Goal: Information Seeking & Learning: Learn about a topic

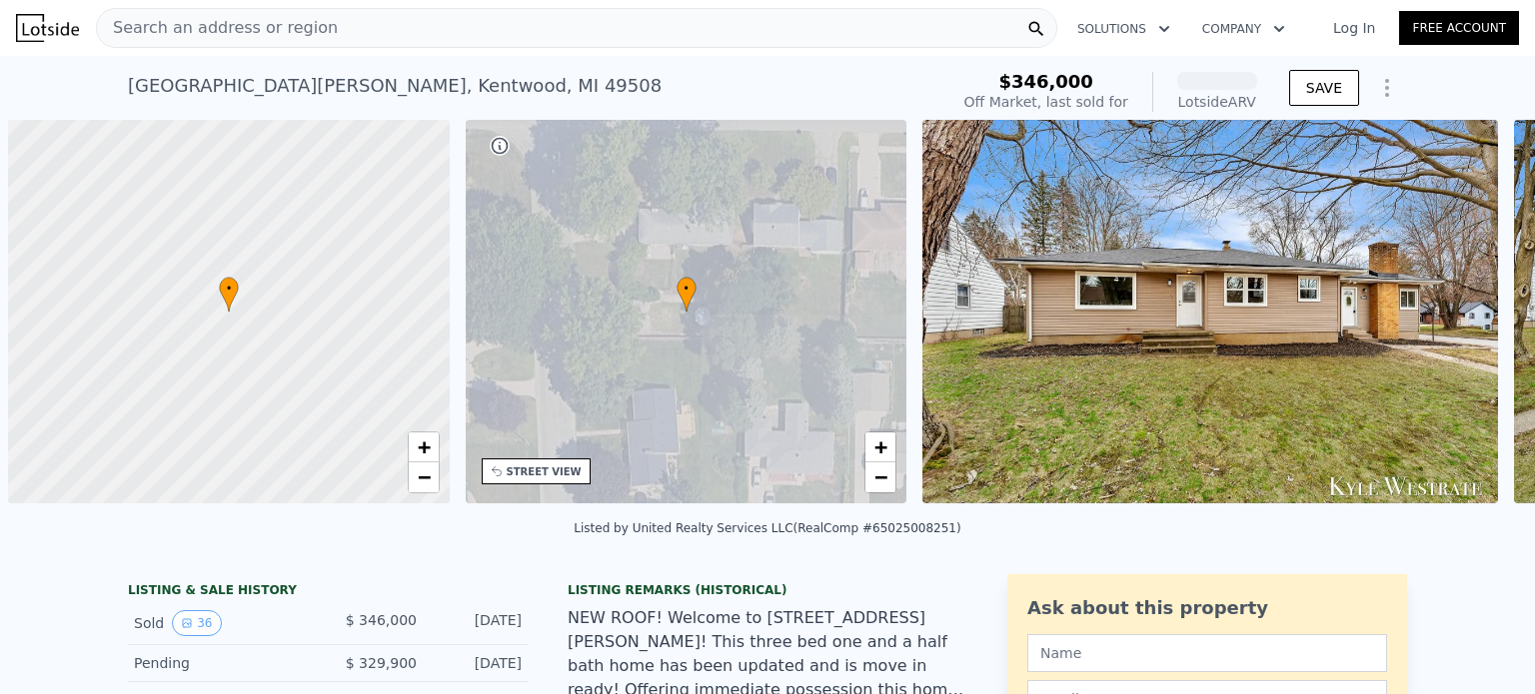
scroll to position [0, 8]
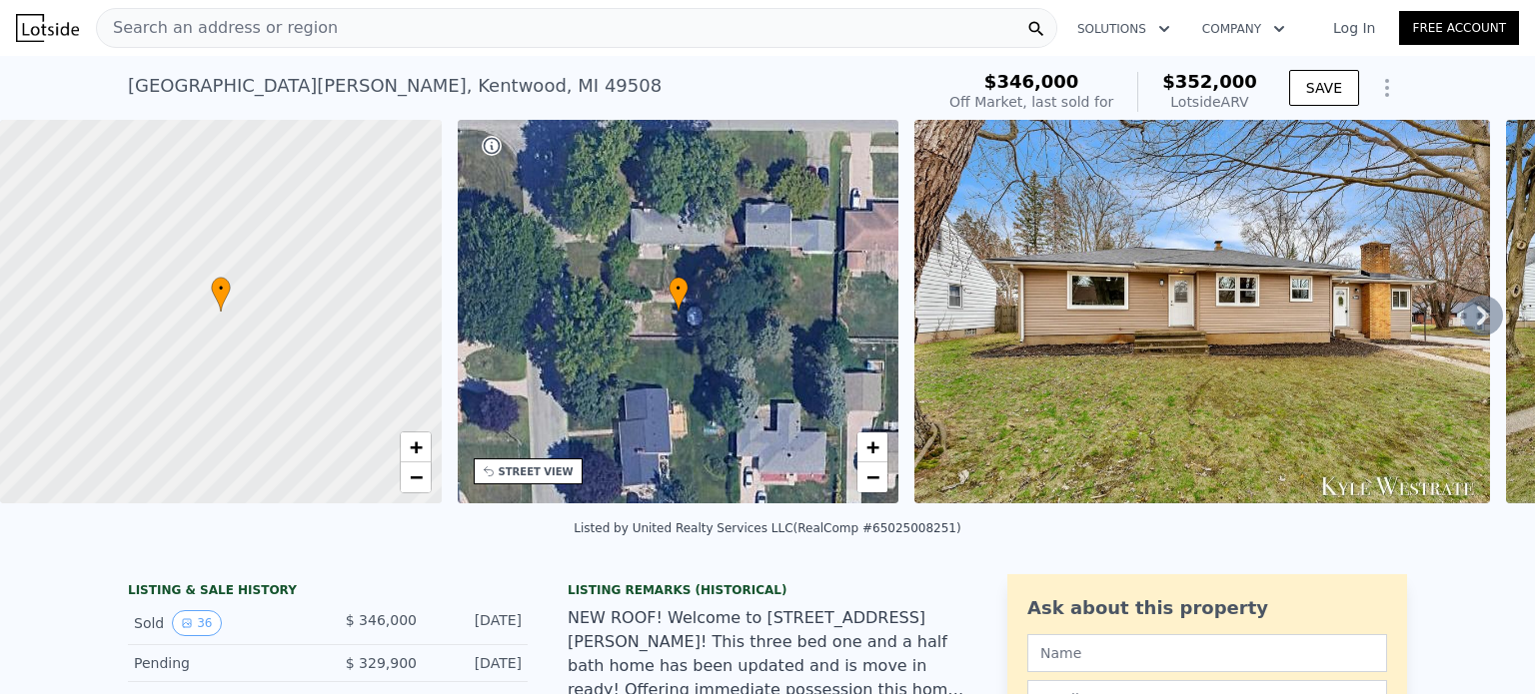
click at [1220, 95] on div "Lotside ARV" at bounding box center [1209, 102] width 95 height 20
click at [1477, 317] on icon at bounding box center [1483, 316] width 12 height 20
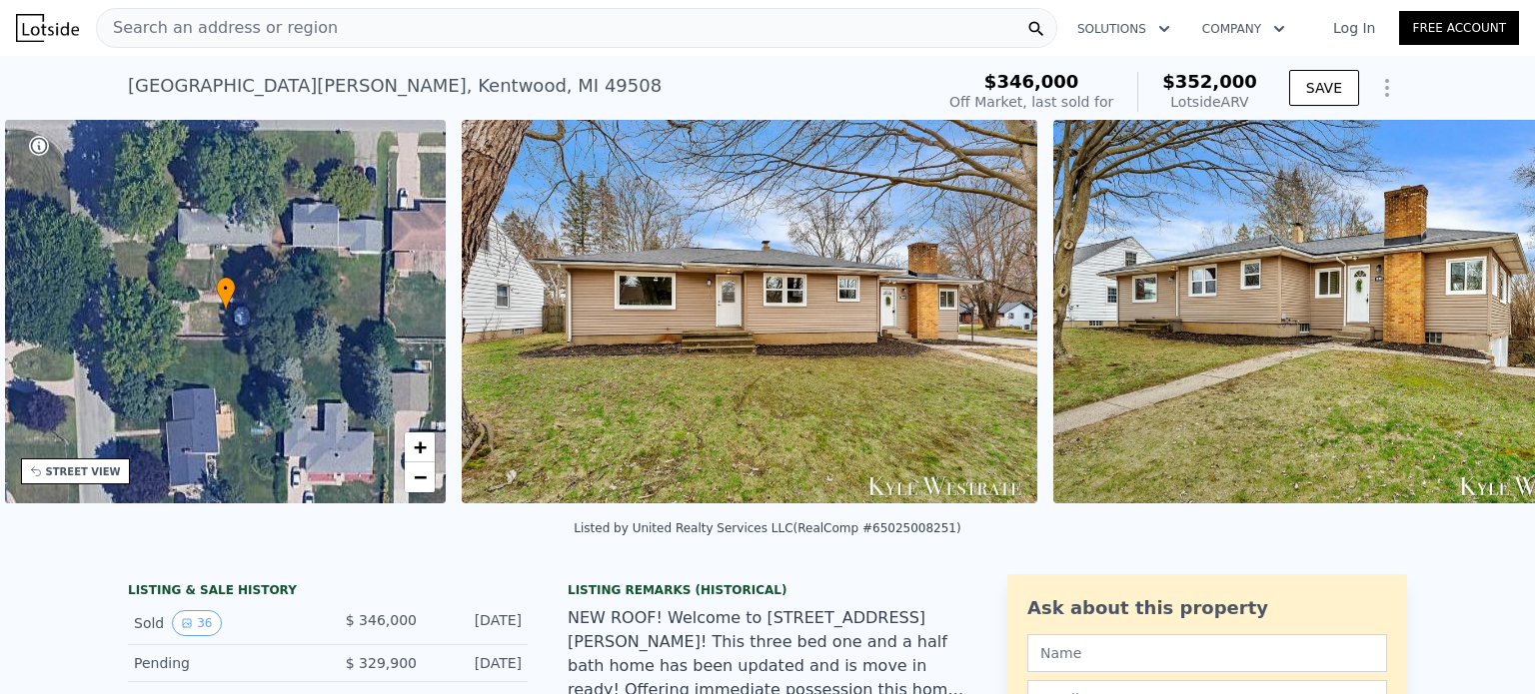
scroll to position [0, 465]
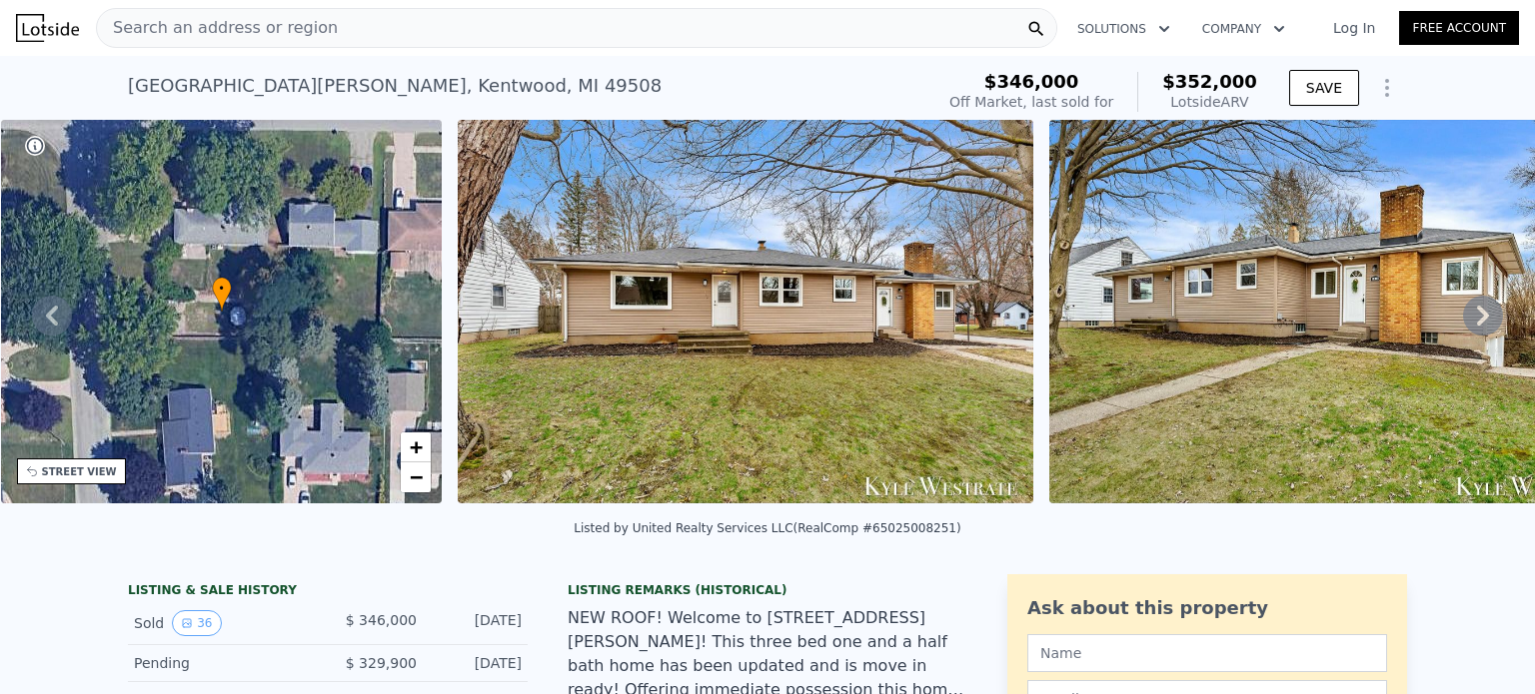
click at [1477, 317] on icon at bounding box center [1483, 316] width 12 height 20
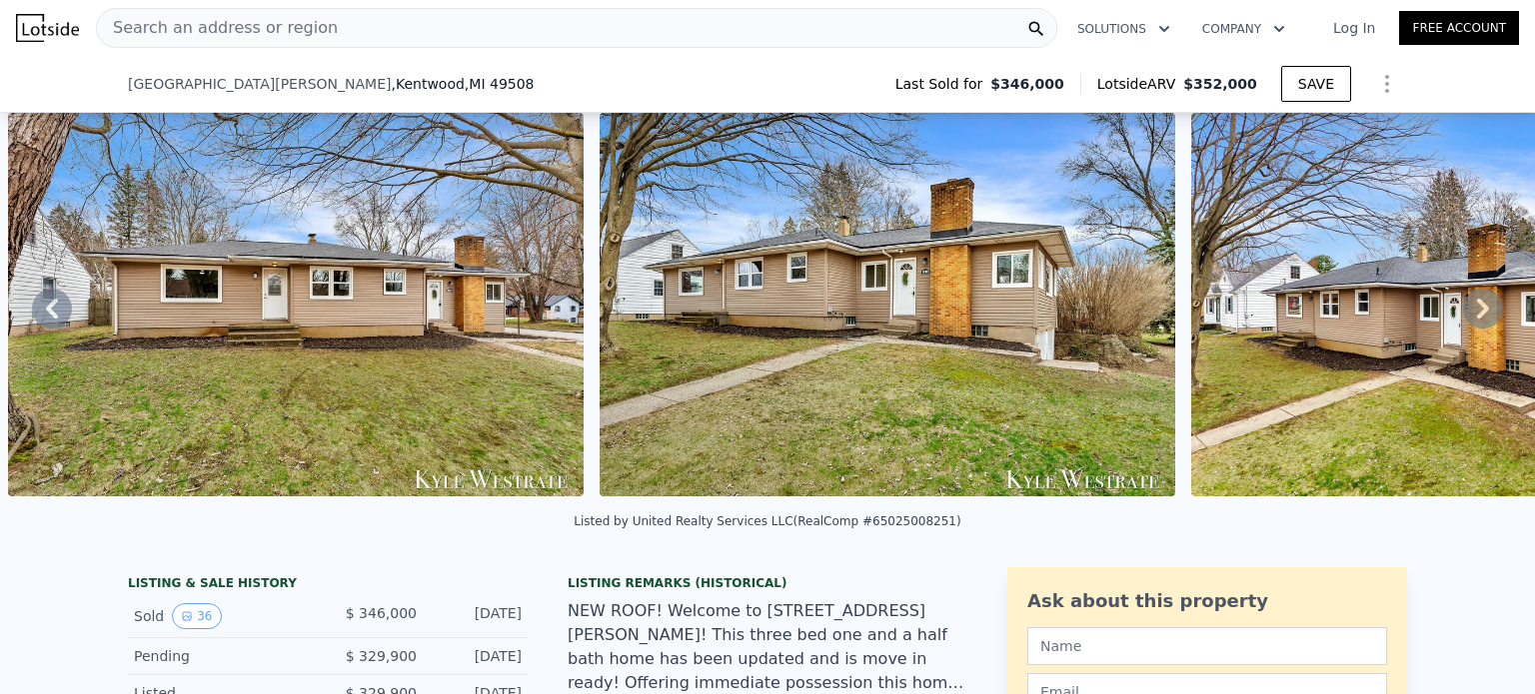
scroll to position [312, 0]
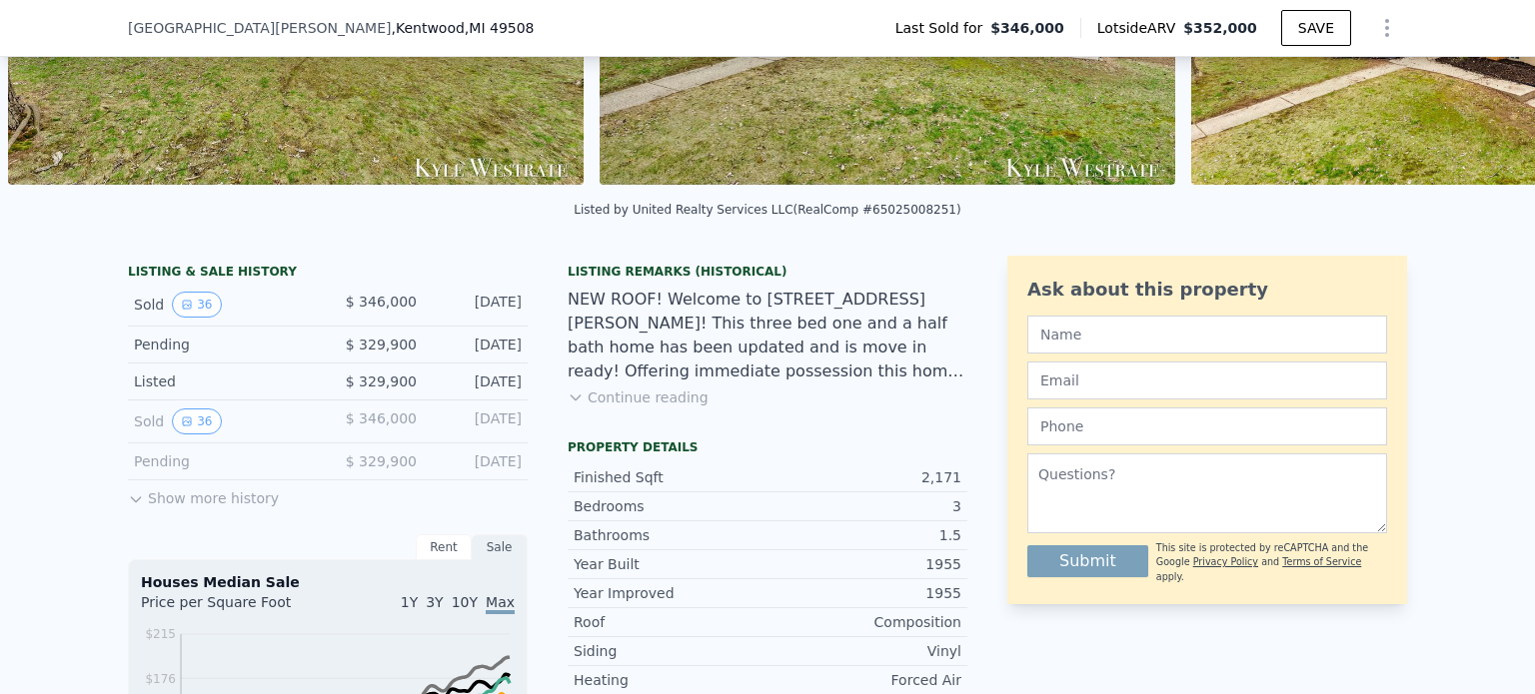
click at [147, 509] on button "Show more history" at bounding box center [203, 495] width 151 height 28
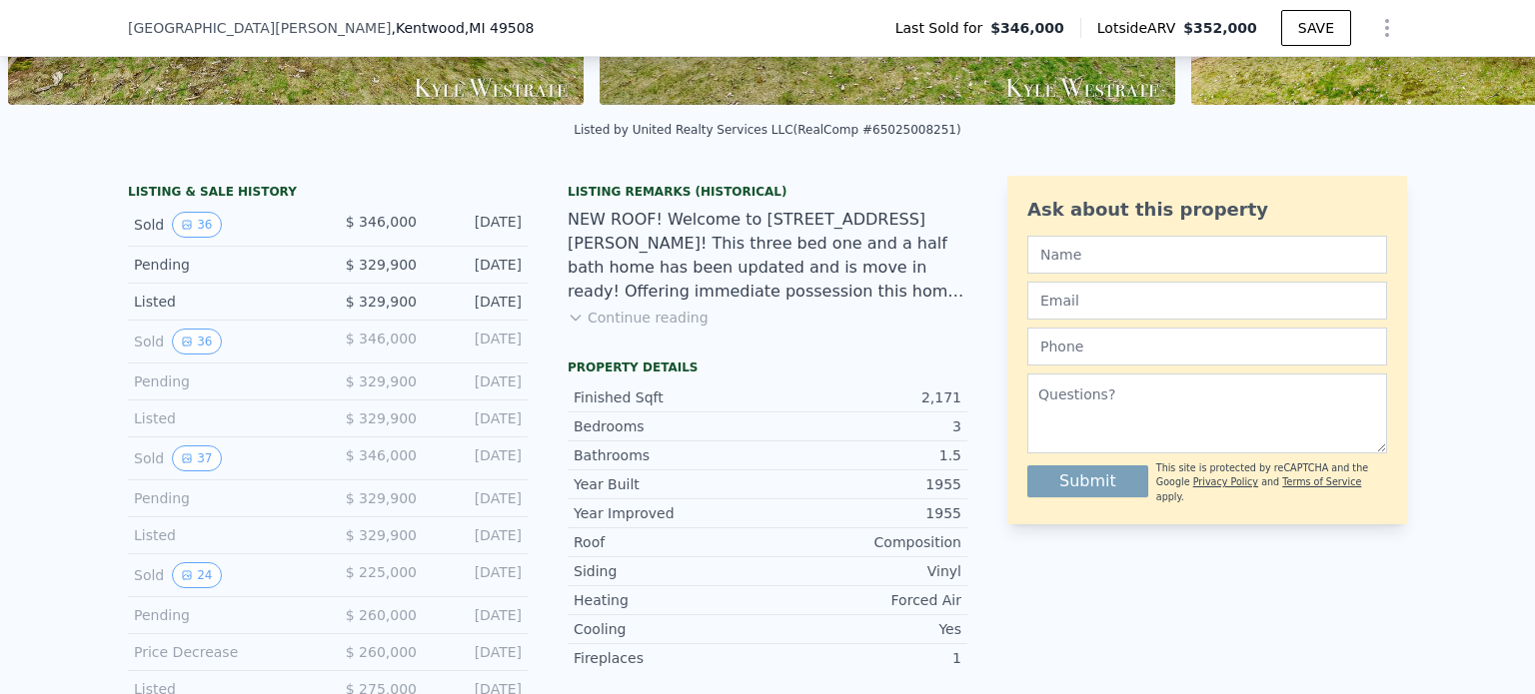
scroll to position [404, 0]
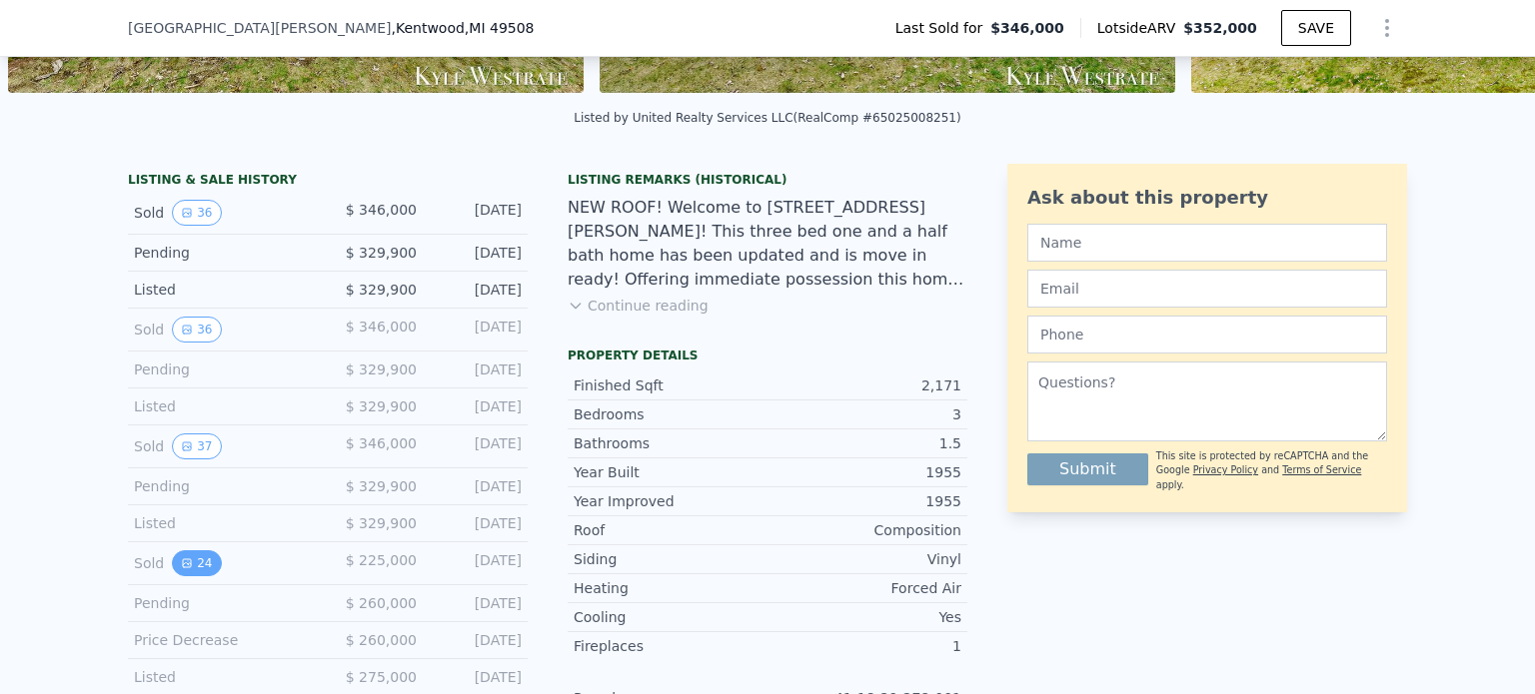
click at [181, 570] on icon "View historical data" at bounding box center [187, 564] width 12 height 12
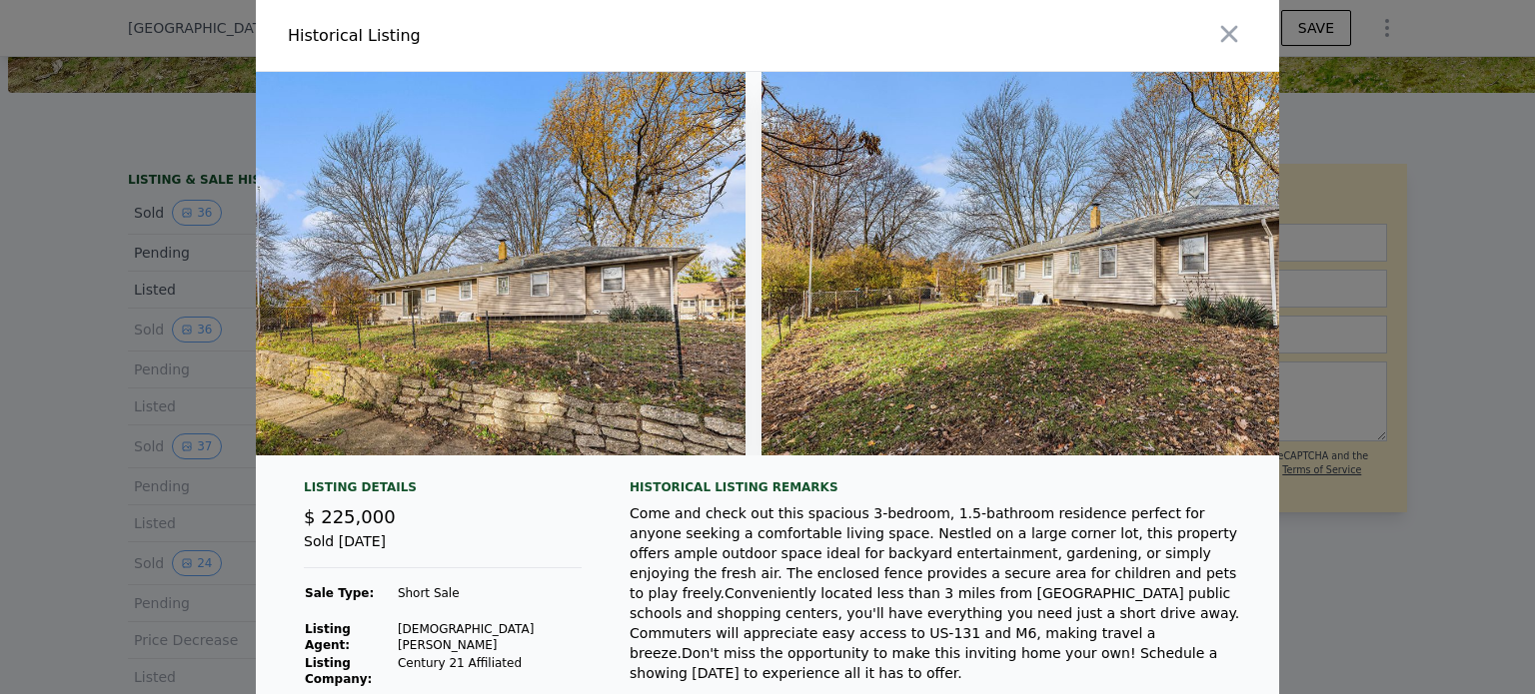
scroll to position [0, 12572]
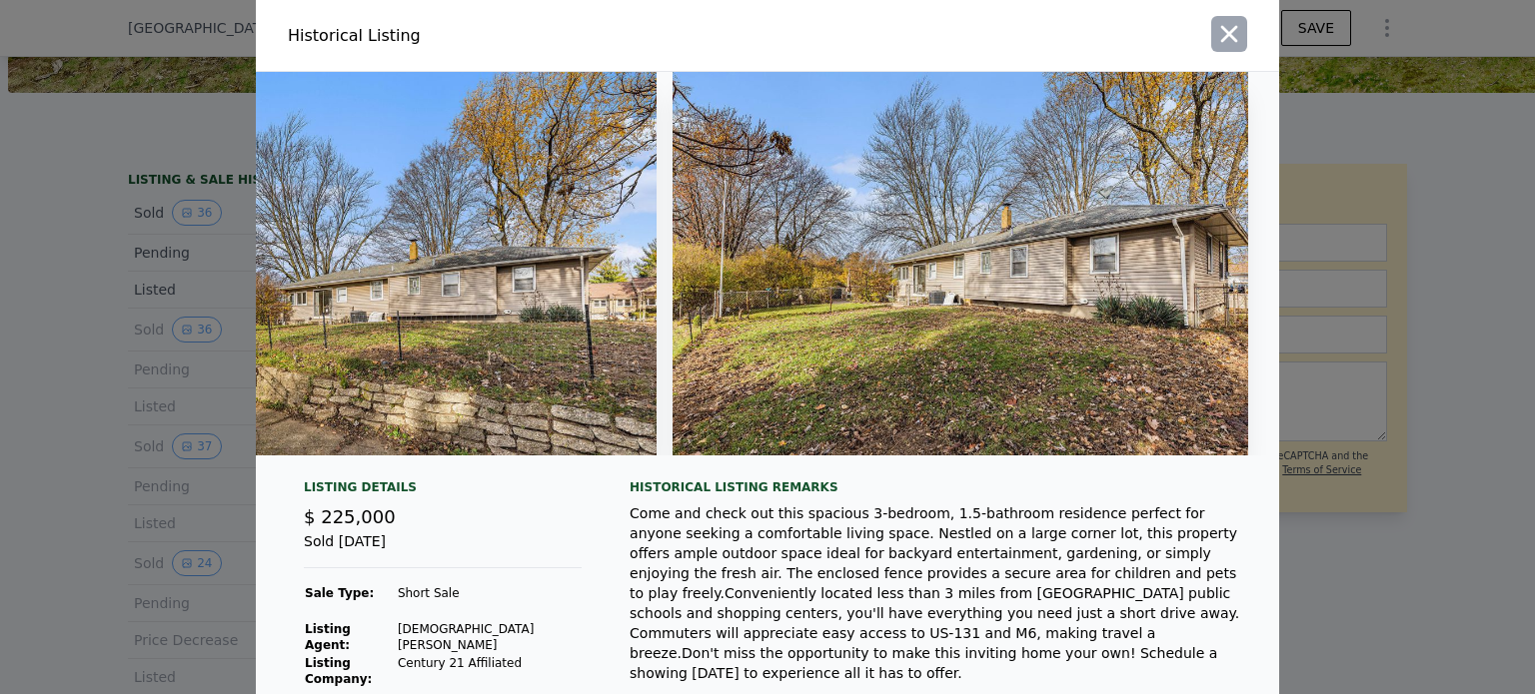
click at [1229, 46] on icon "button" at bounding box center [1229, 34] width 28 height 28
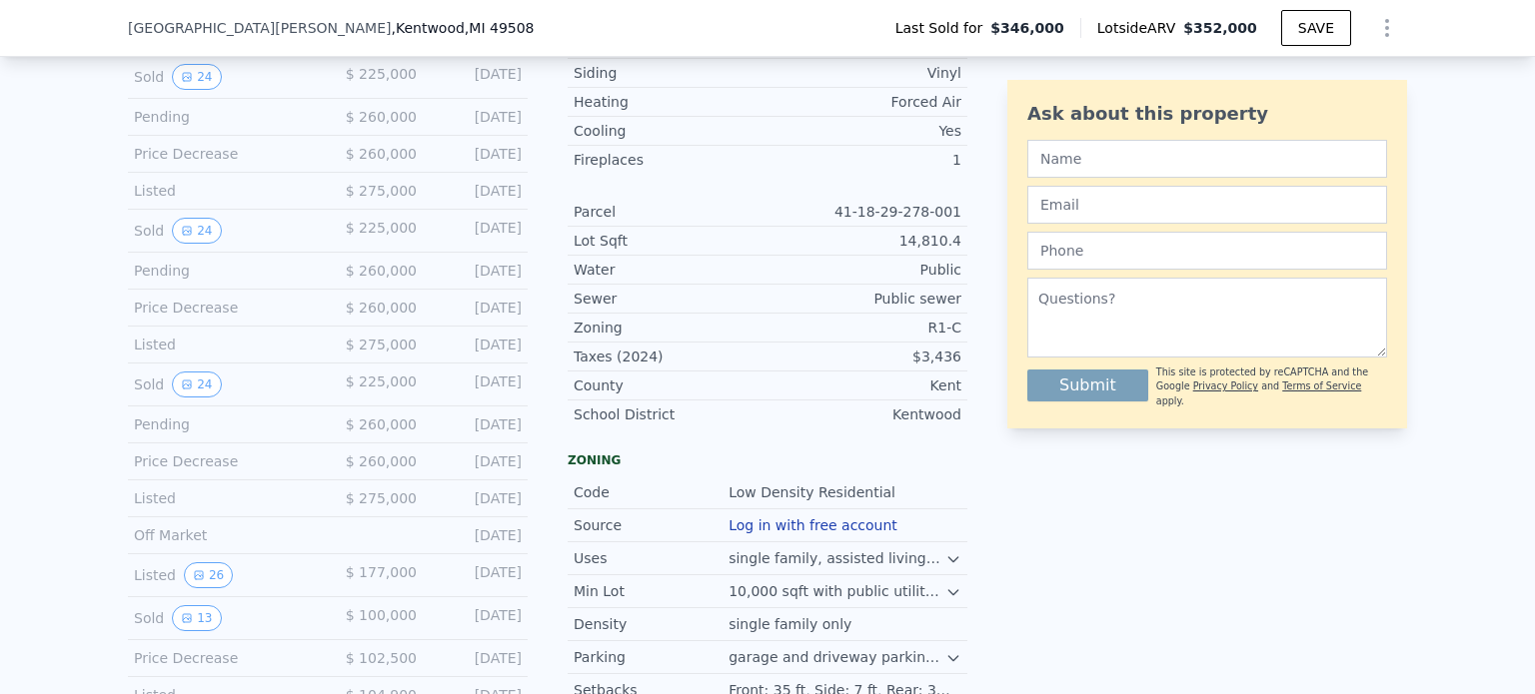
scroll to position [891, 0]
click at [196, 580] on button "26" at bounding box center [208, 575] width 49 height 26
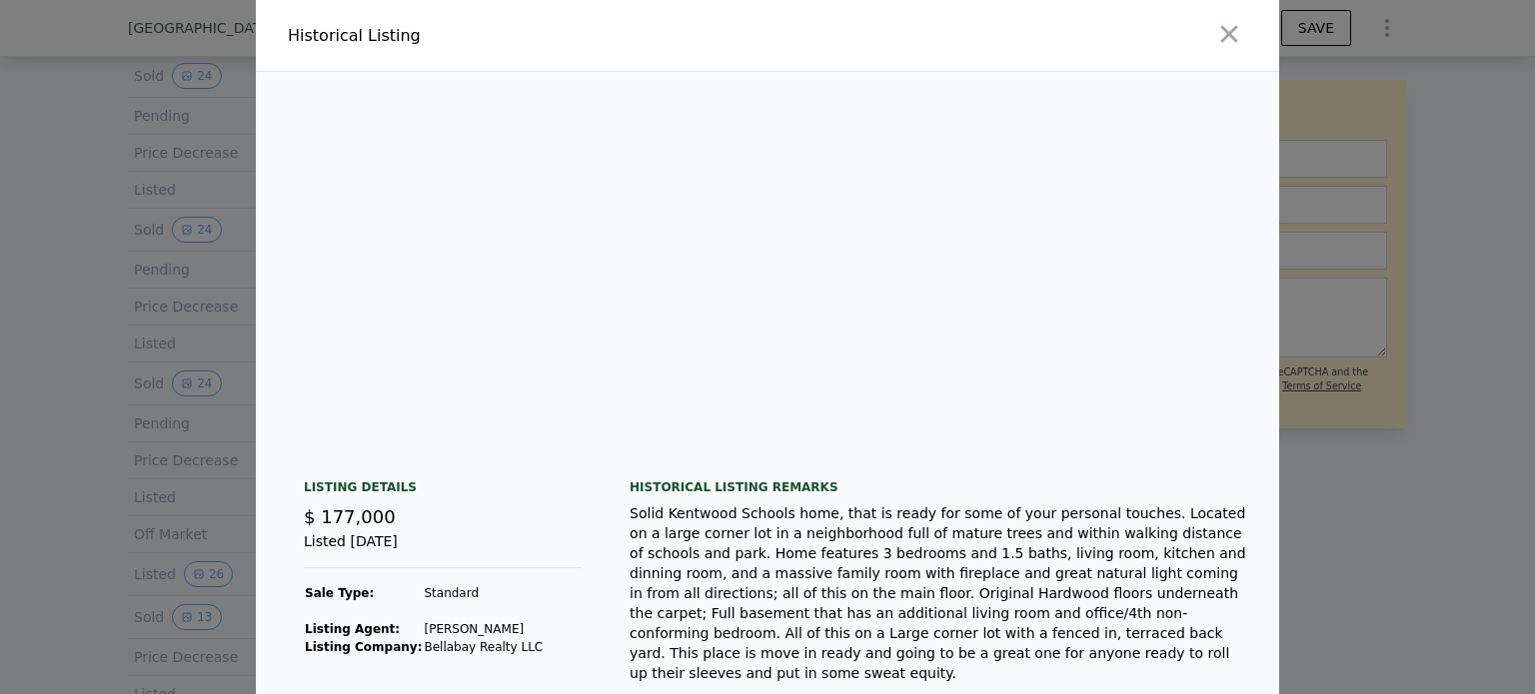
scroll to position [0, 7690]
click at [1215, 34] on icon "button" at bounding box center [1229, 34] width 28 height 28
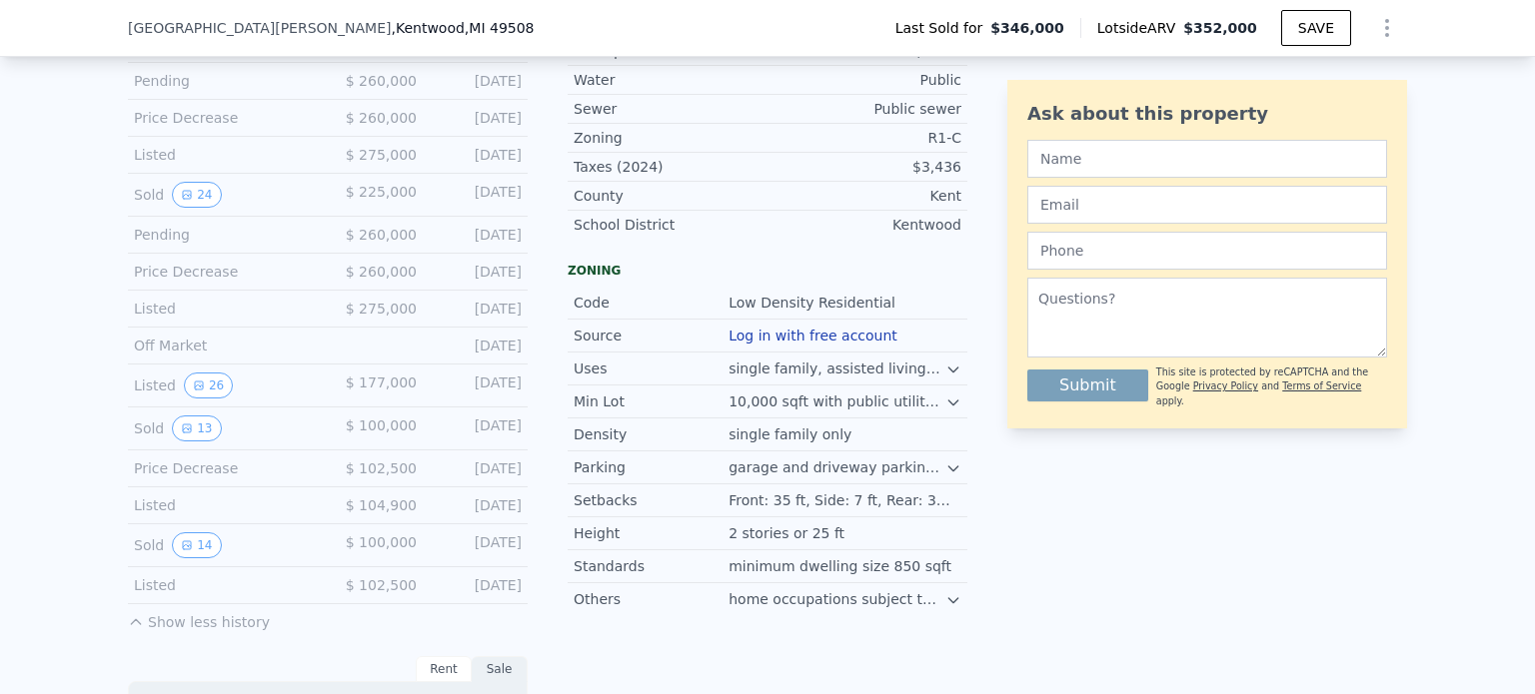
scroll to position [1082, 0]
click at [185, 431] on button "13" at bounding box center [196, 427] width 49 height 26
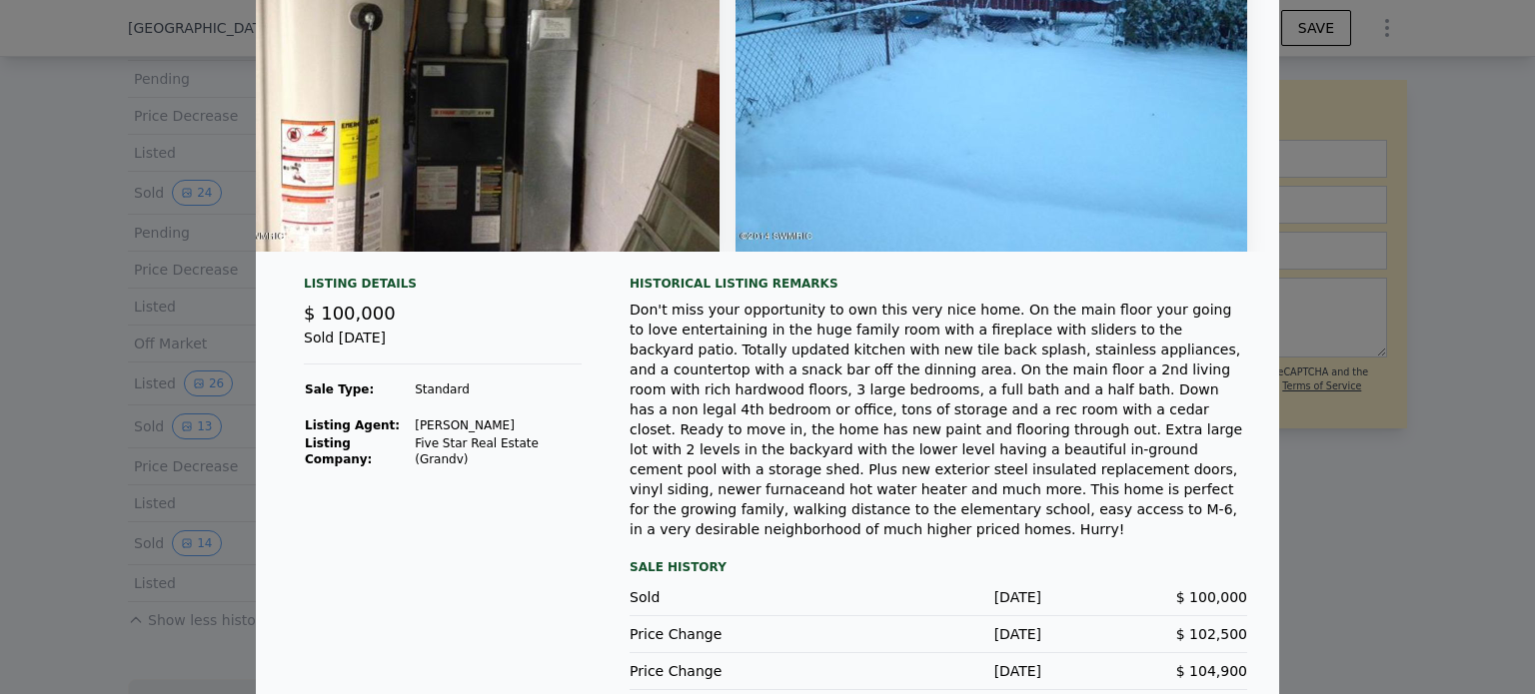
scroll to position [0, 0]
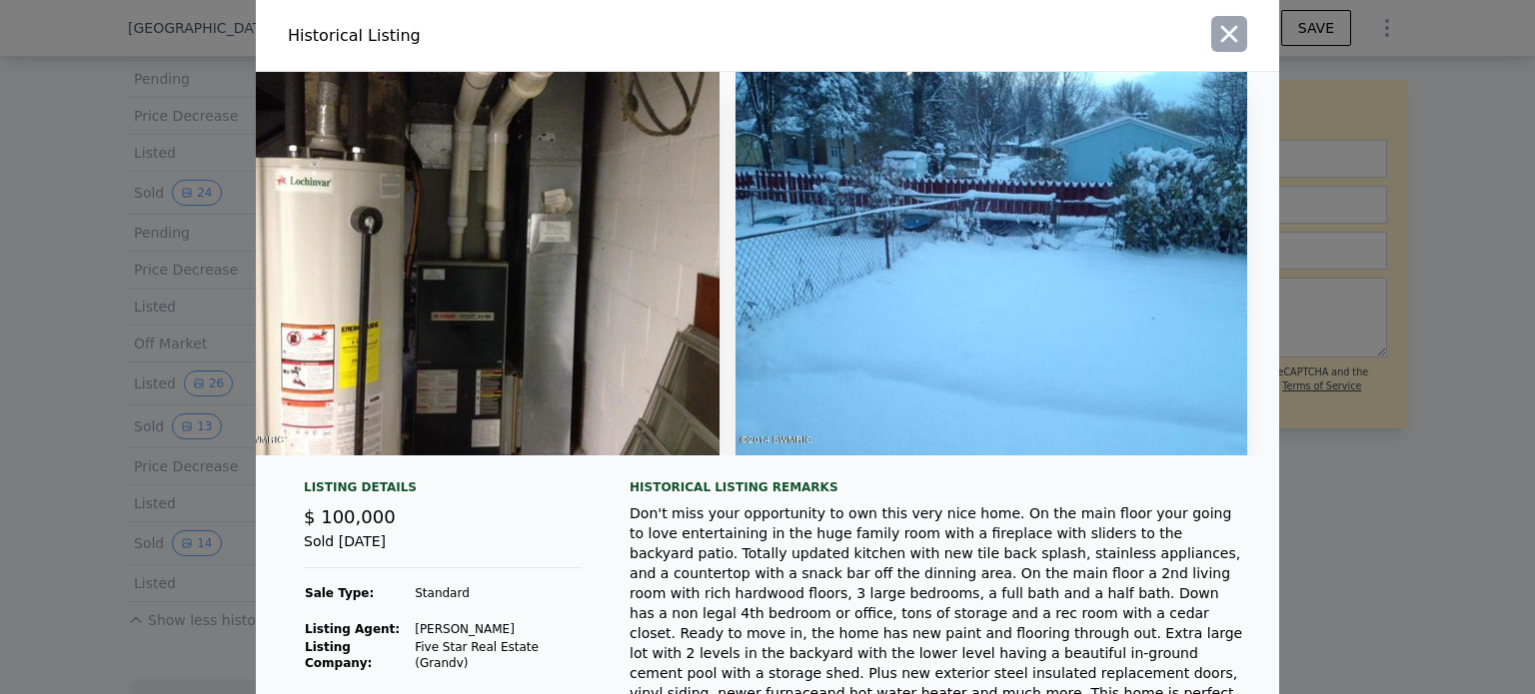
click at [1218, 28] on icon "button" at bounding box center [1229, 34] width 28 height 28
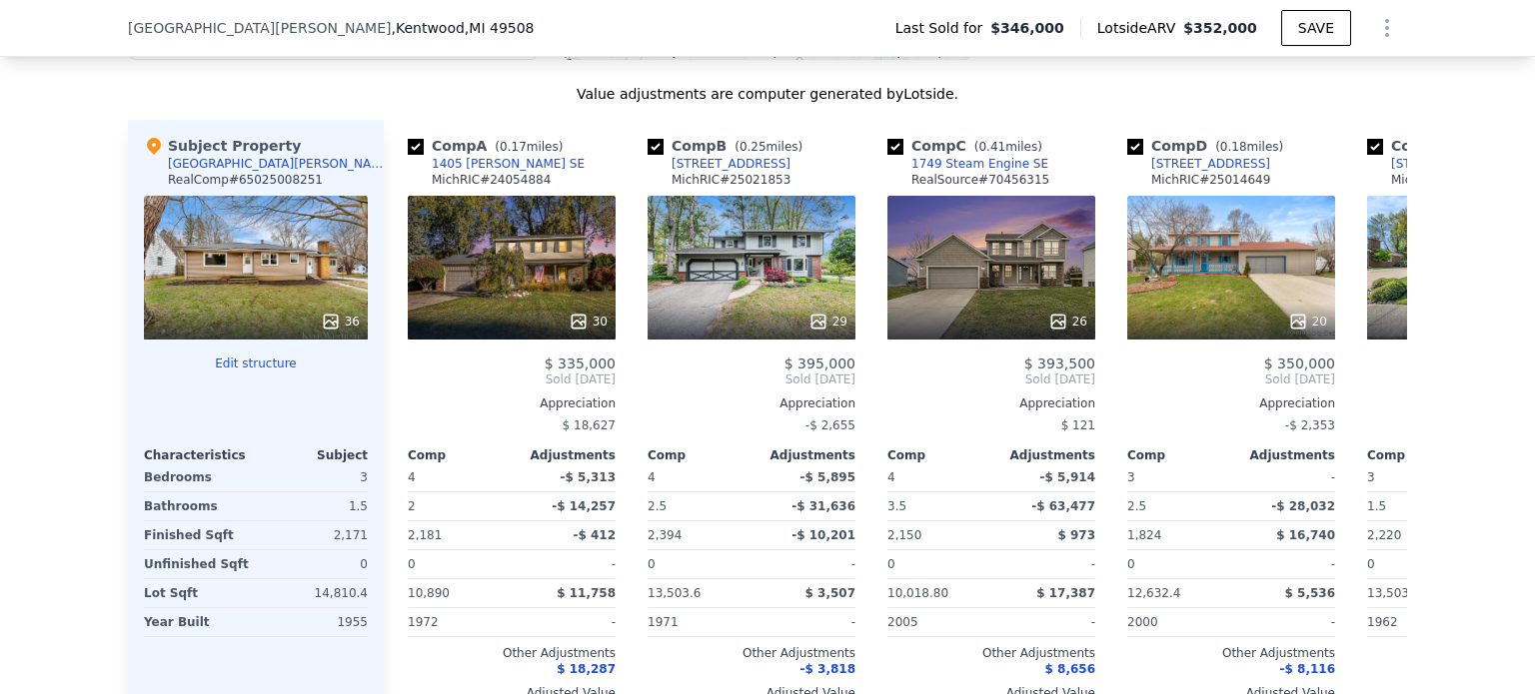
scroll to position [3032, 0]
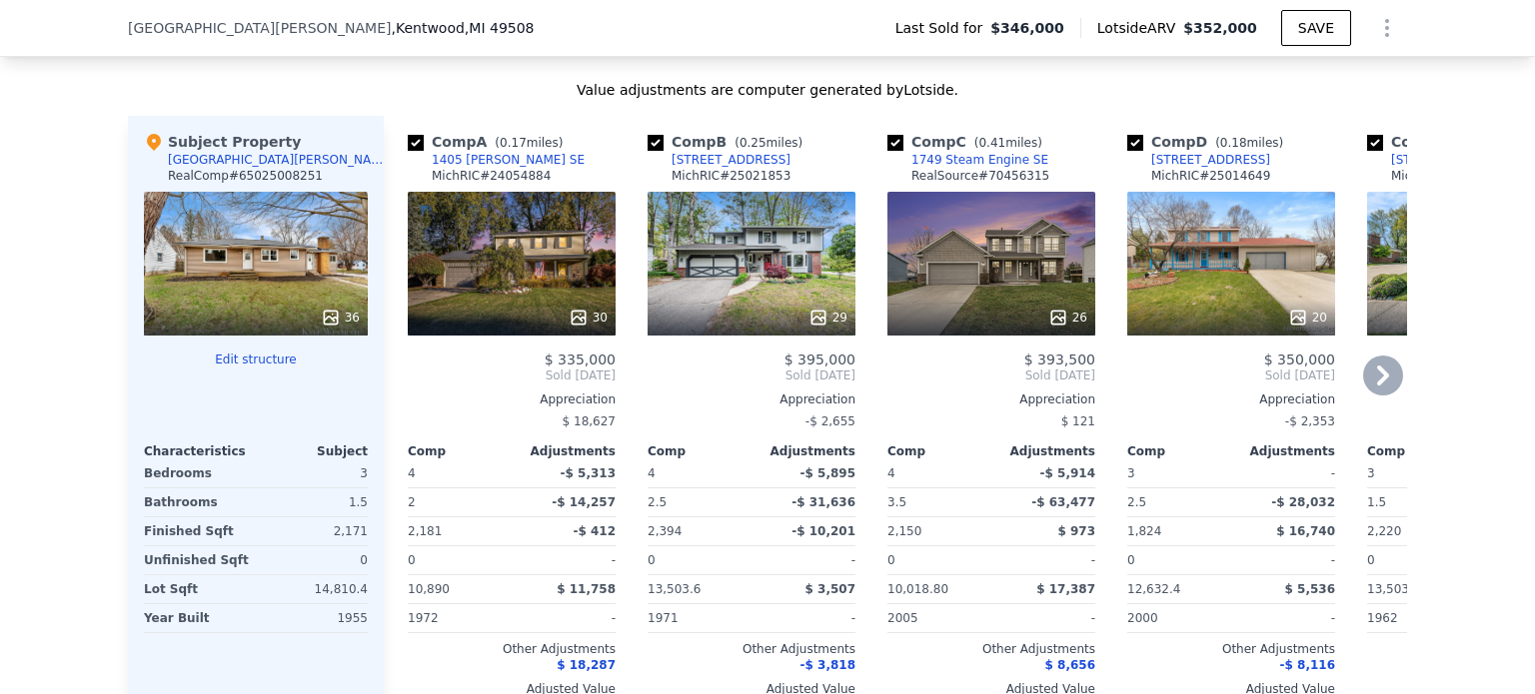
click at [1377, 375] on icon at bounding box center [1383, 376] width 12 height 20
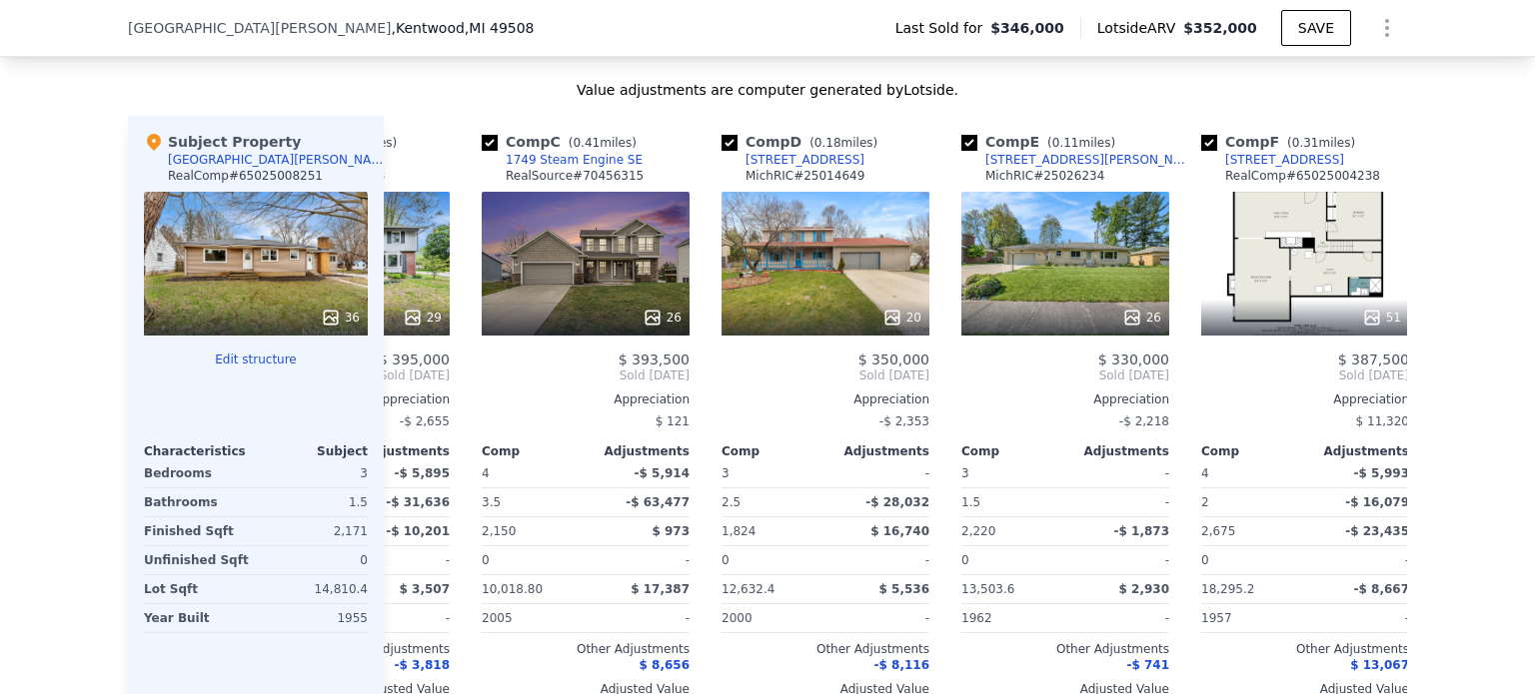
scroll to position [0, 480]
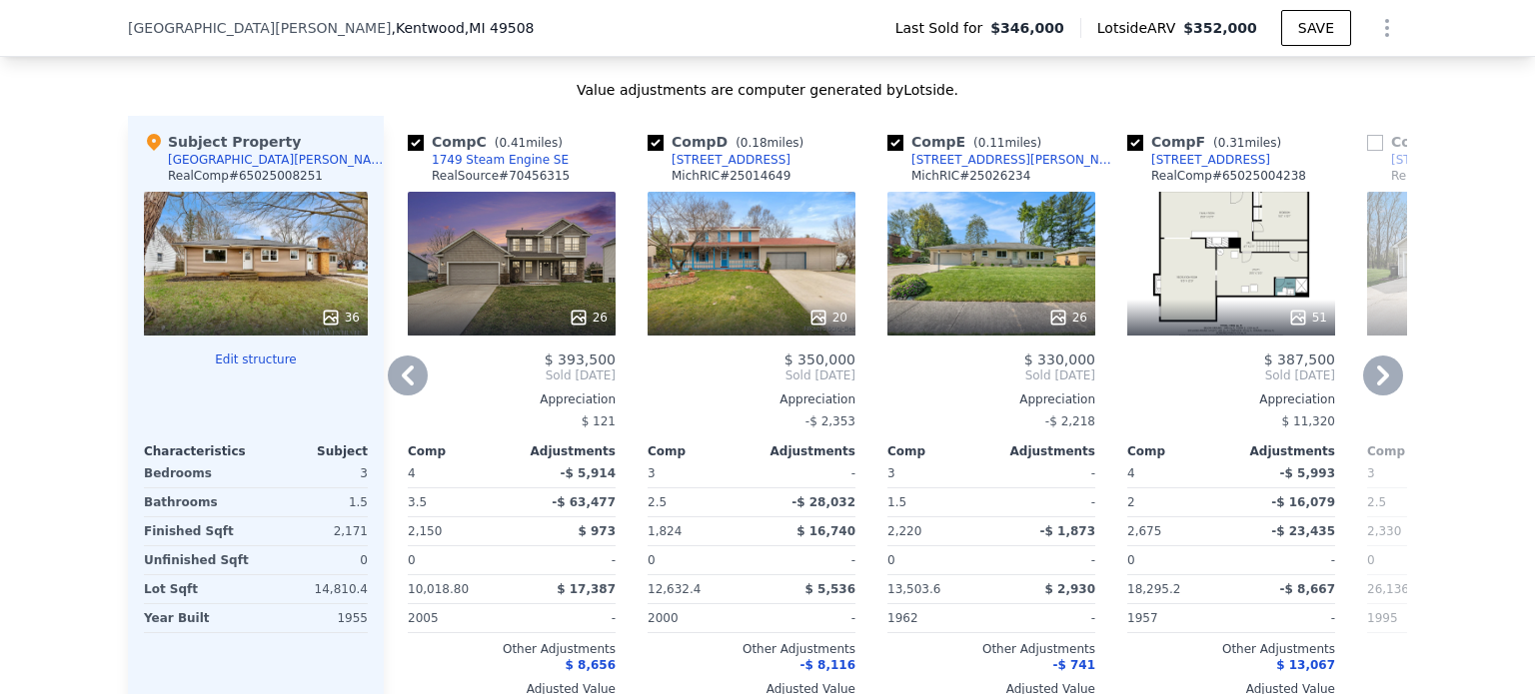
click at [1377, 375] on icon at bounding box center [1383, 376] width 12 height 20
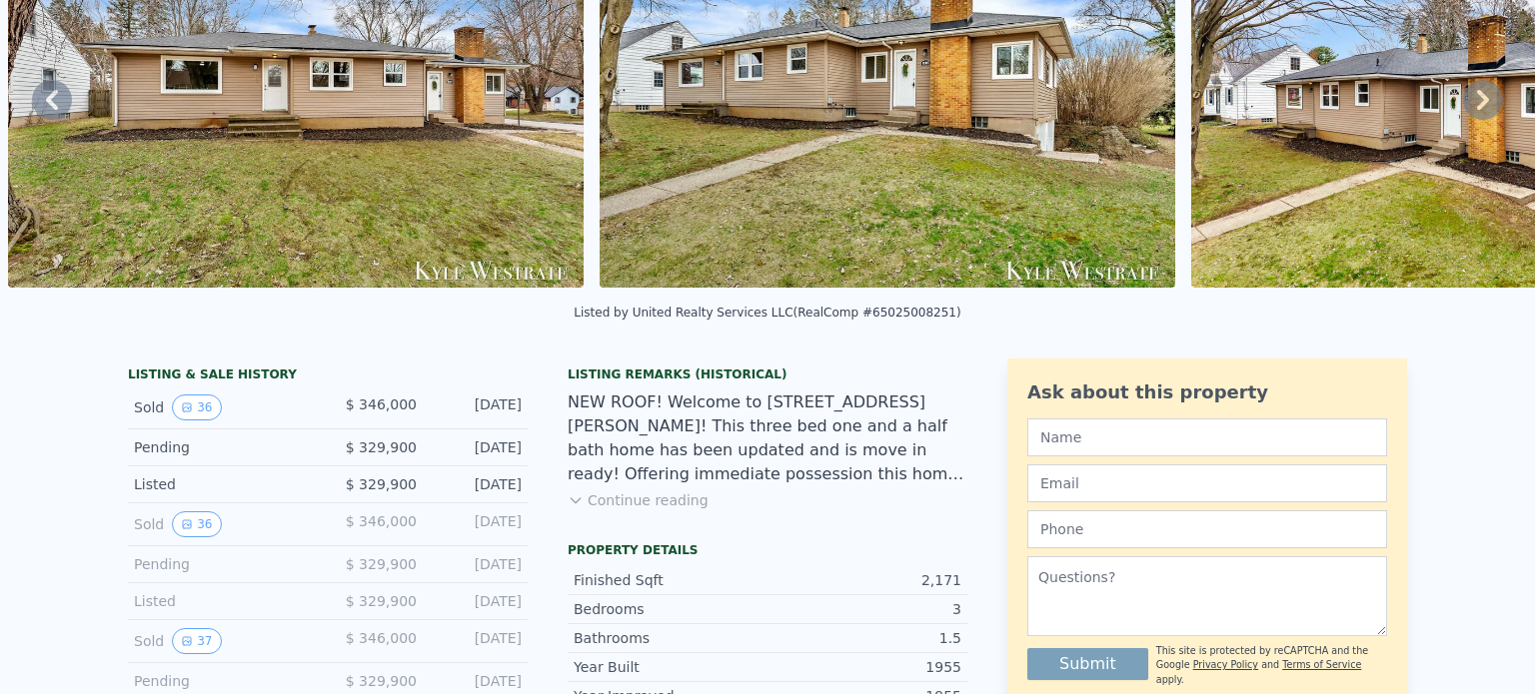
scroll to position [0, 0]
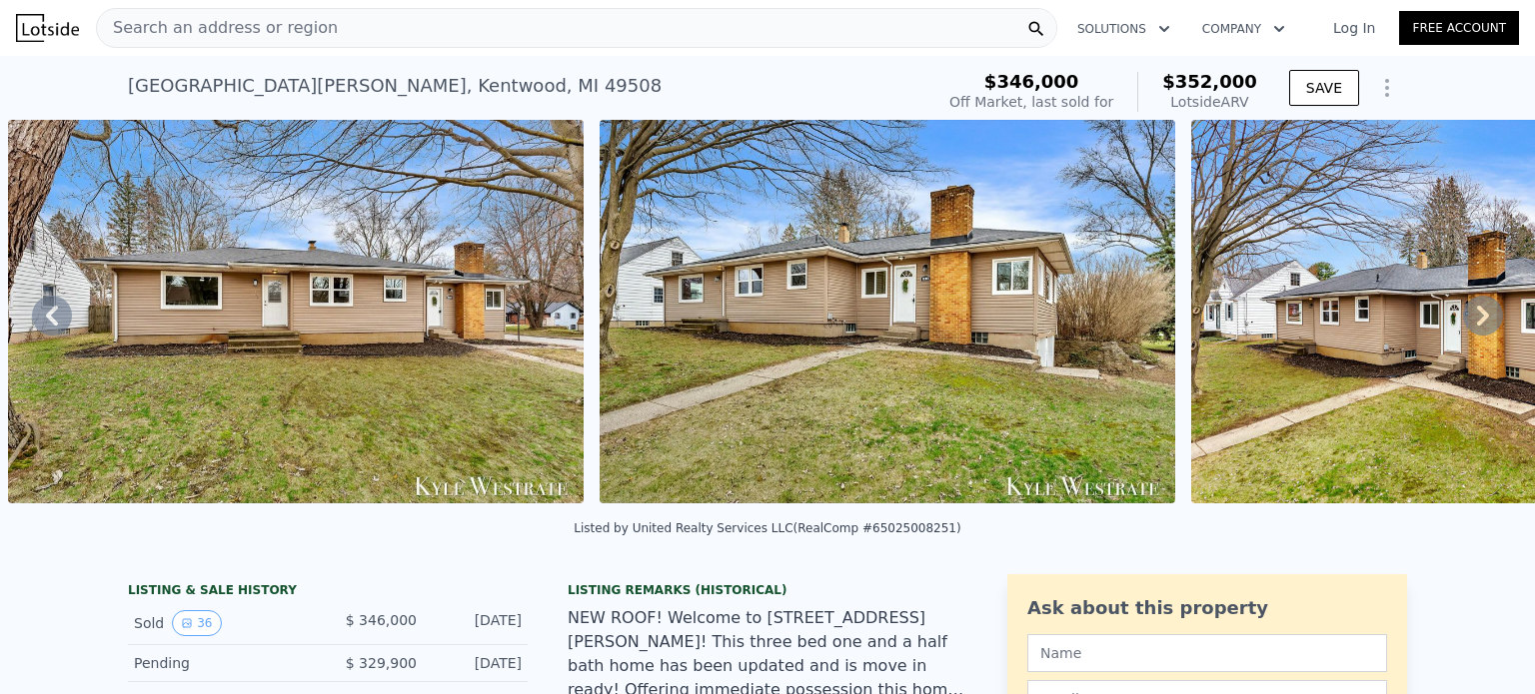
click at [397, 16] on div "Search an address or region" at bounding box center [576, 28] width 961 height 40
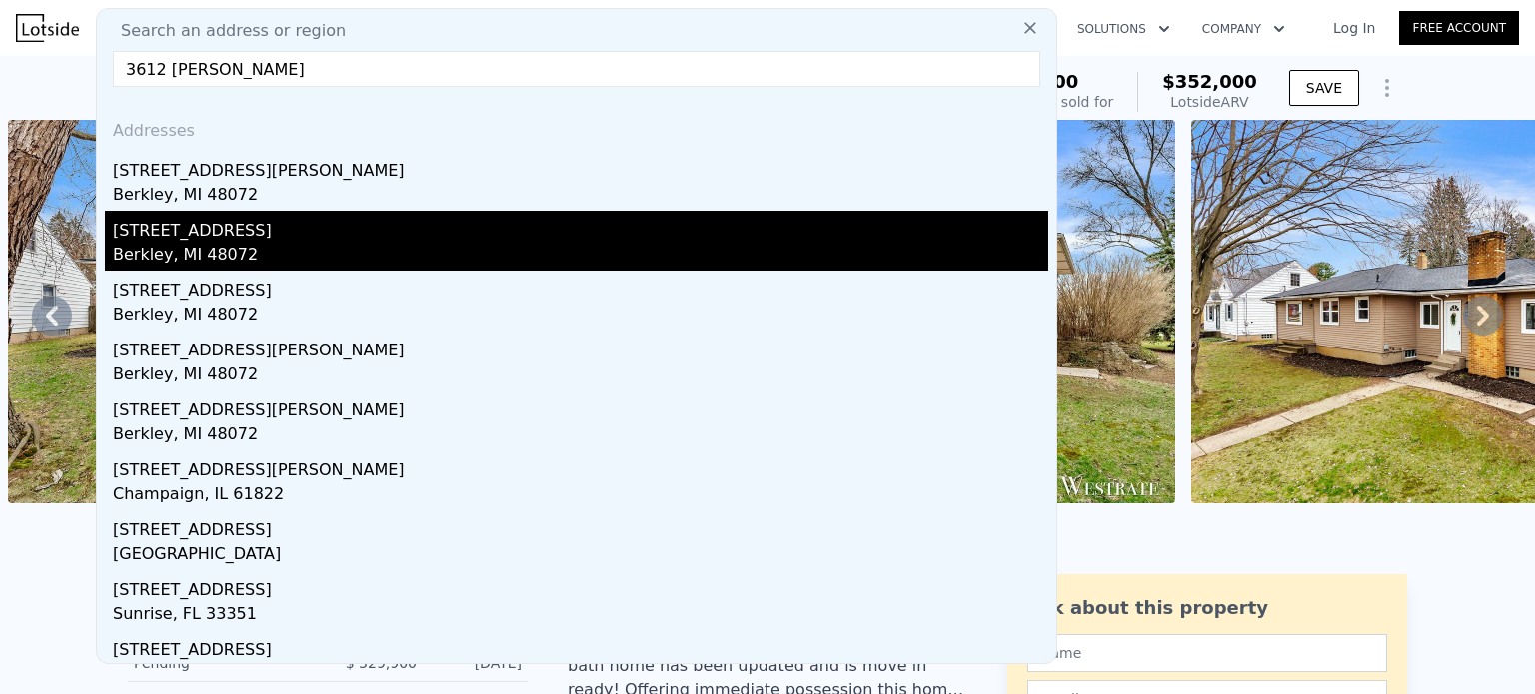
type input "3612 elwood berkley"
click at [272, 238] on div "3612 Ellwood Ave" at bounding box center [580, 227] width 935 height 32
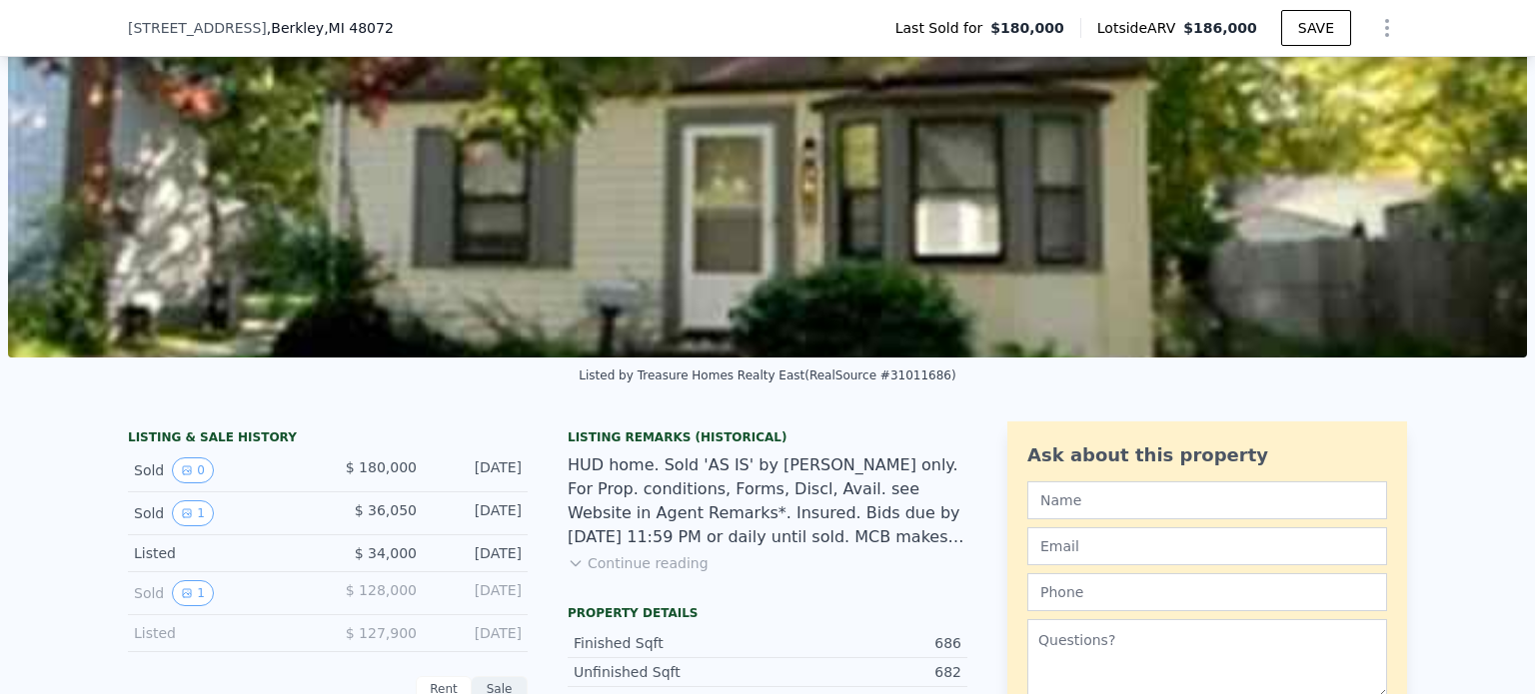
scroll to position [132, 0]
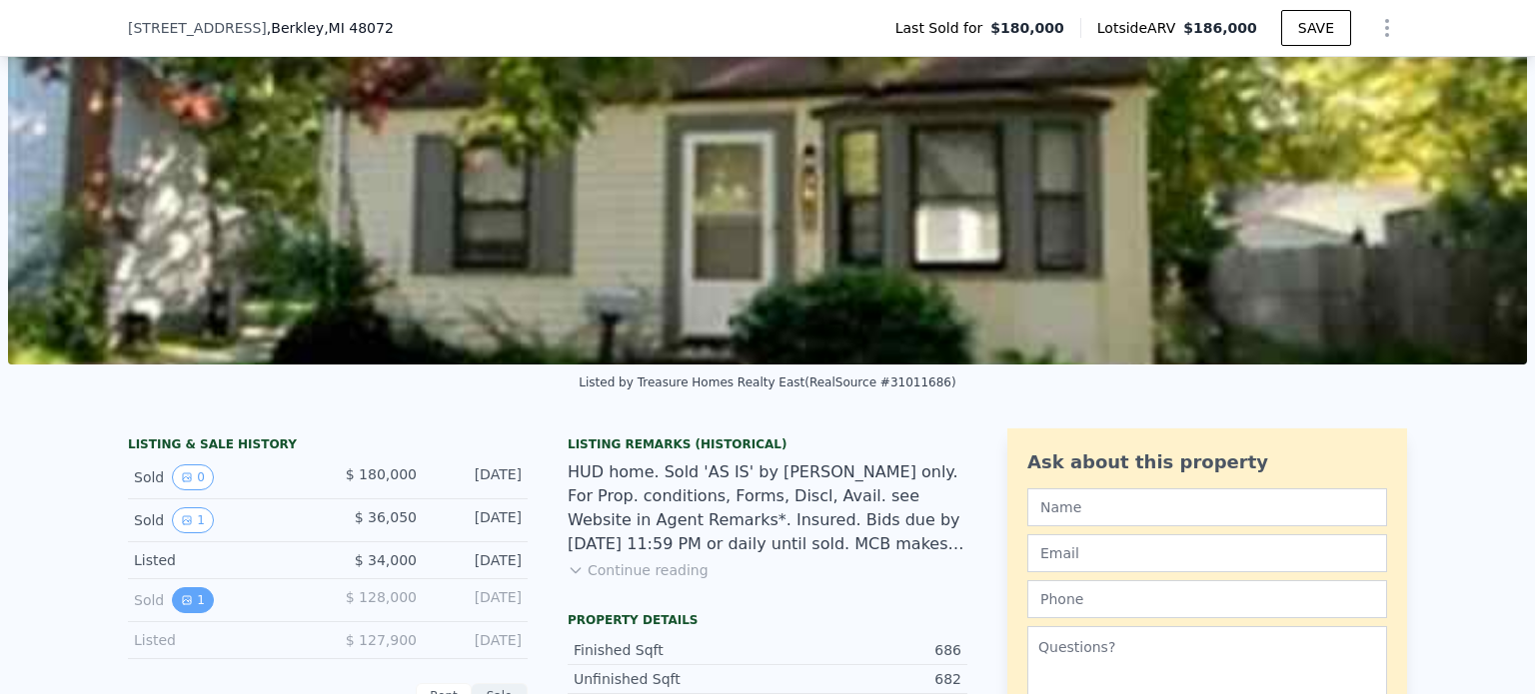
click at [183, 604] on icon "View historical data" at bounding box center [187, 601] width 8 height 8
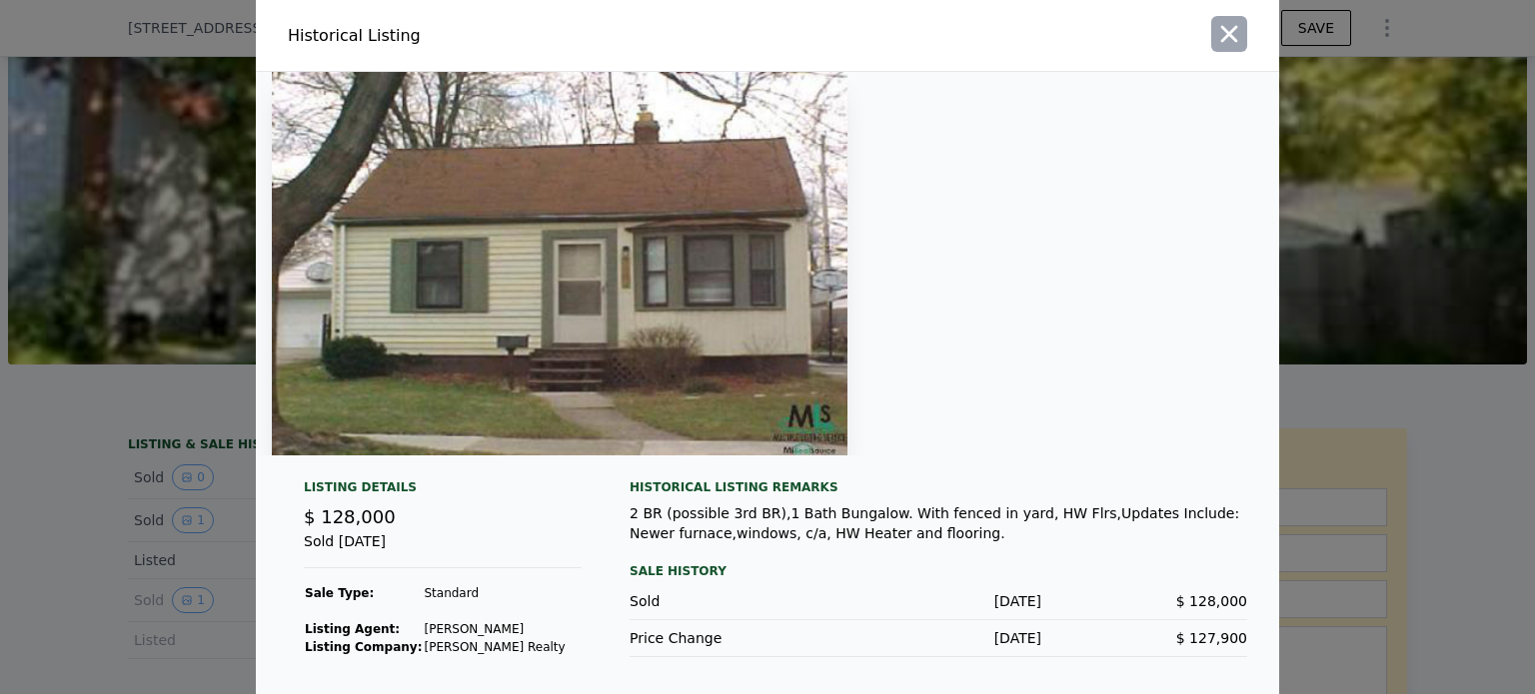
click at [1221, 39] on icon "button" at bounding box center [1229, 34] width 17 height 17
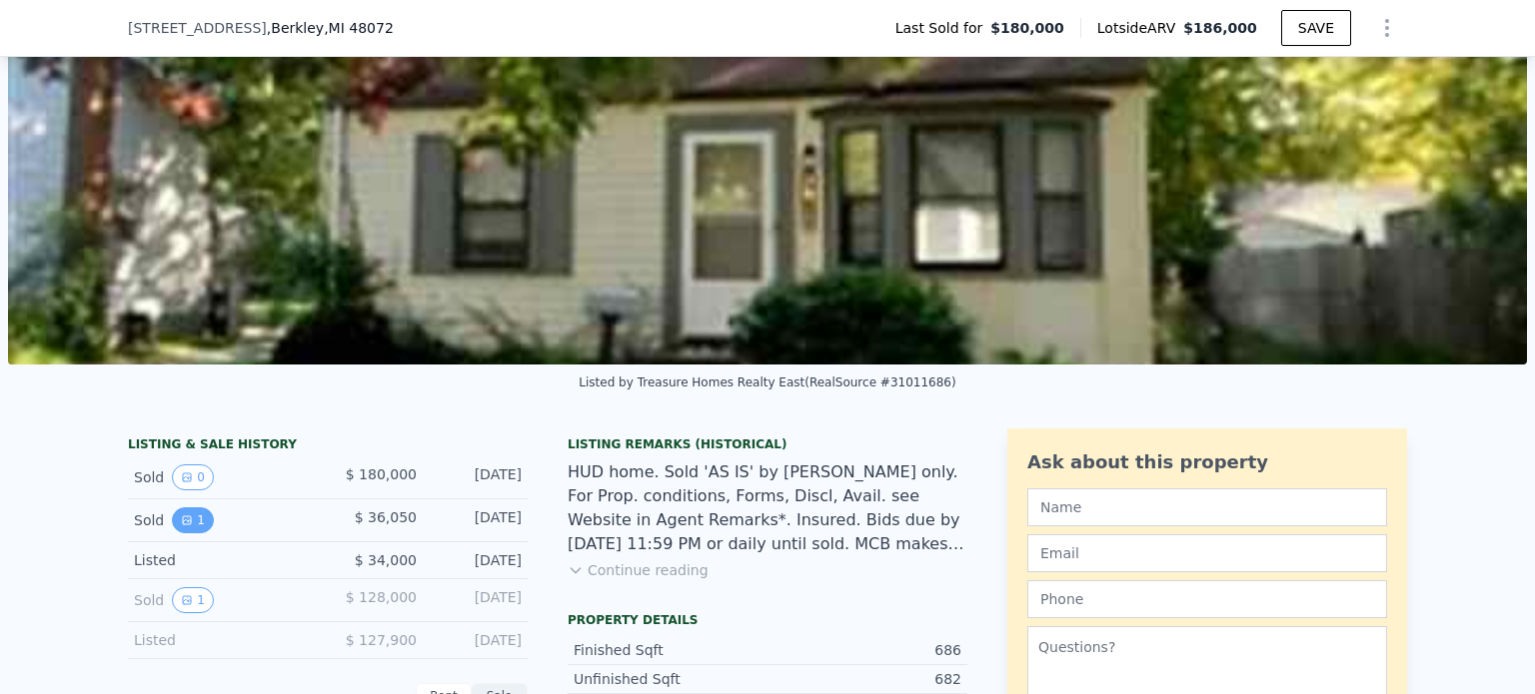
click at [183, 525] on icon "View historical data" at bounding box center [187, 521] width 8 height 8
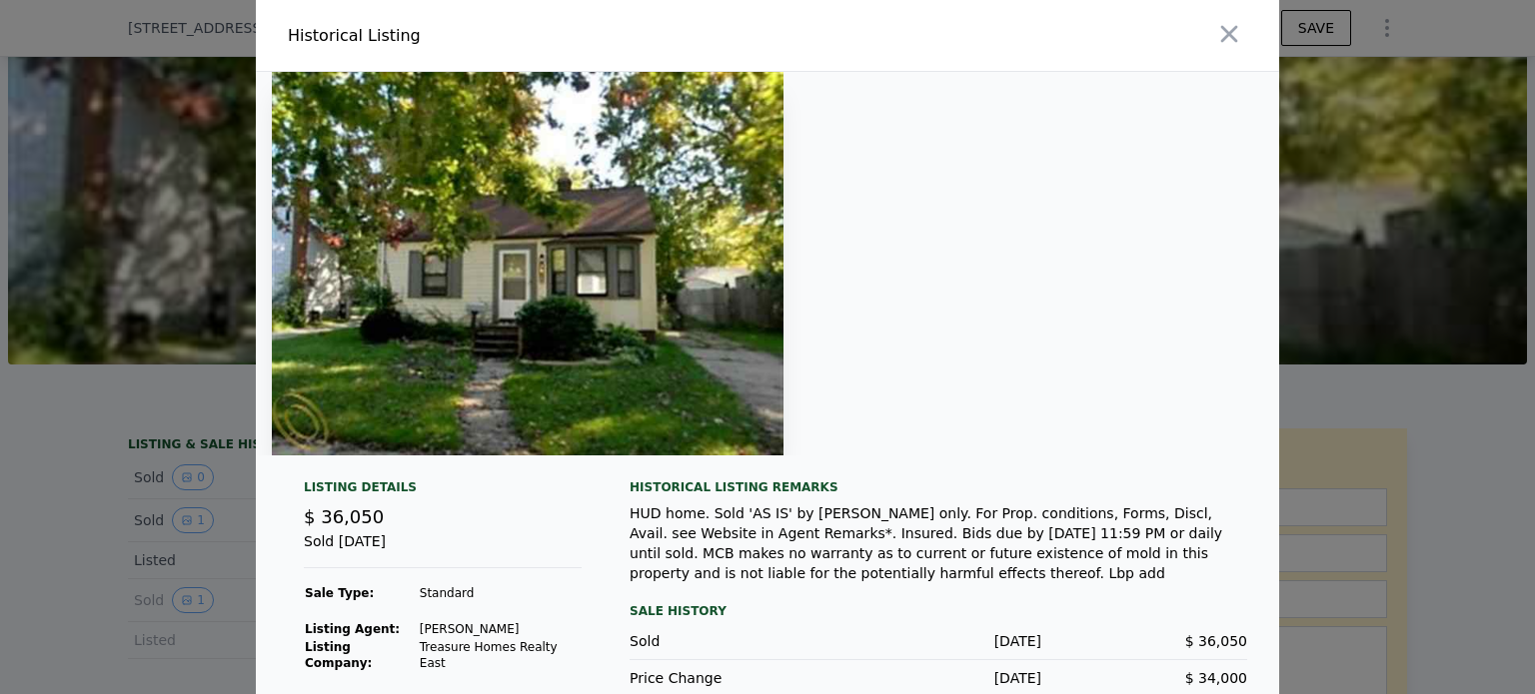
drag, startPoint x: 1116, startPoint y: 133, endPoint x: 1113, endPoint y: 22, distance: 110.9
click at [1113, 22] on div "Historical Listing Listing Details $ 36,050 Sold Jul 25, 2010 Sale Type: Standa…" at bounding box center [767, 364] width 1023 height 729
click at [1027, 278] on div at bounding box center [767, 264] width 1023 height 384
click at [1221, 40] on icon "button" at bounding box center [1229, 34] width 17 height 17
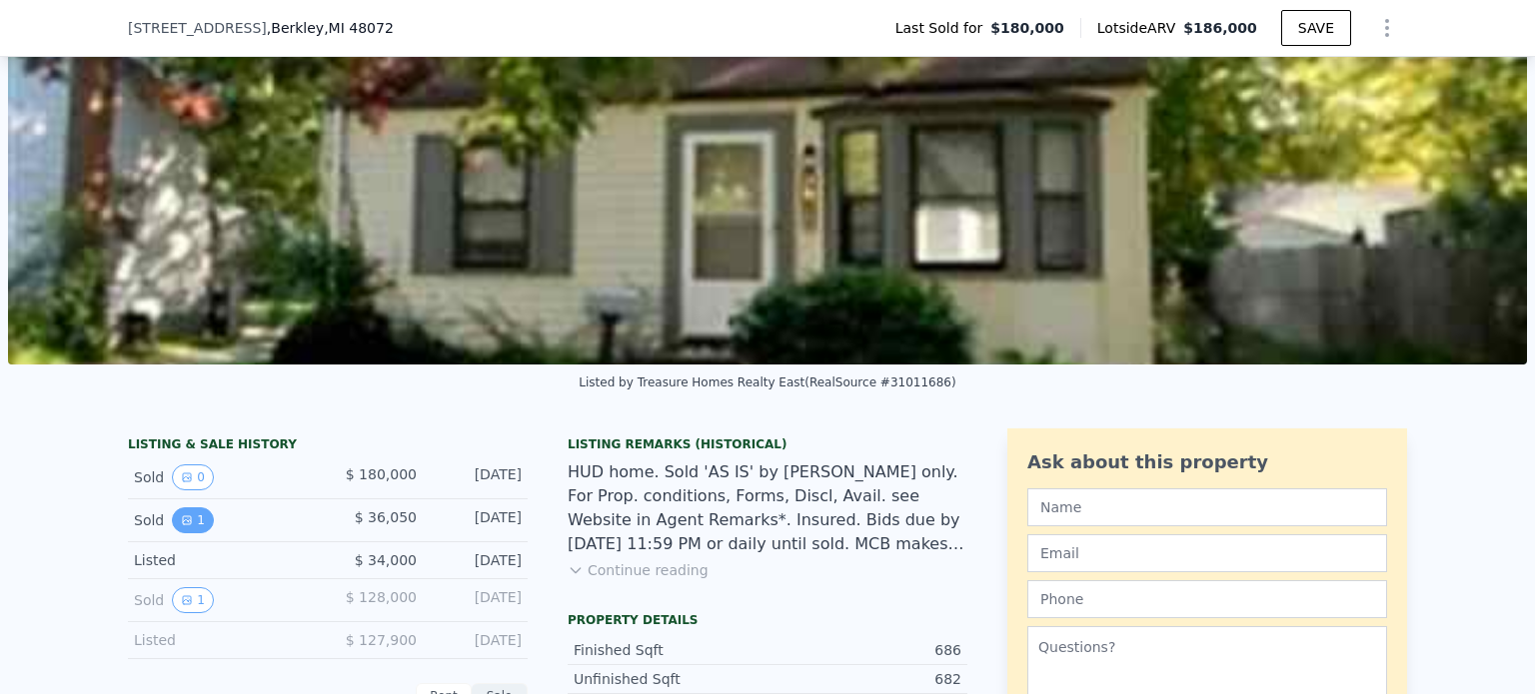
click at [172, 534] on button "1" at bounding box center [193, 521] width 42 height 26
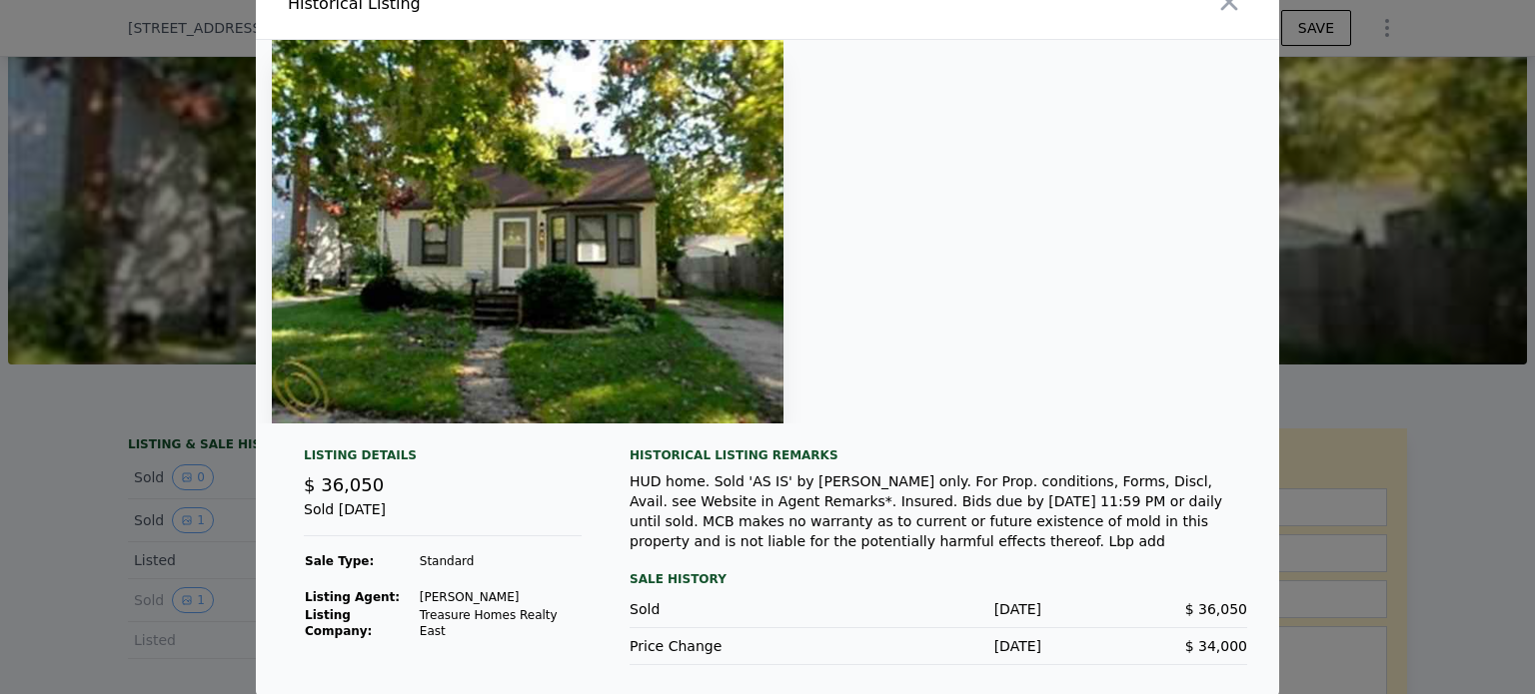
scroll to position [32, 0]
click at [1223, 6] on icon "button" at bounding box center [1229, 2] width 28 height 28
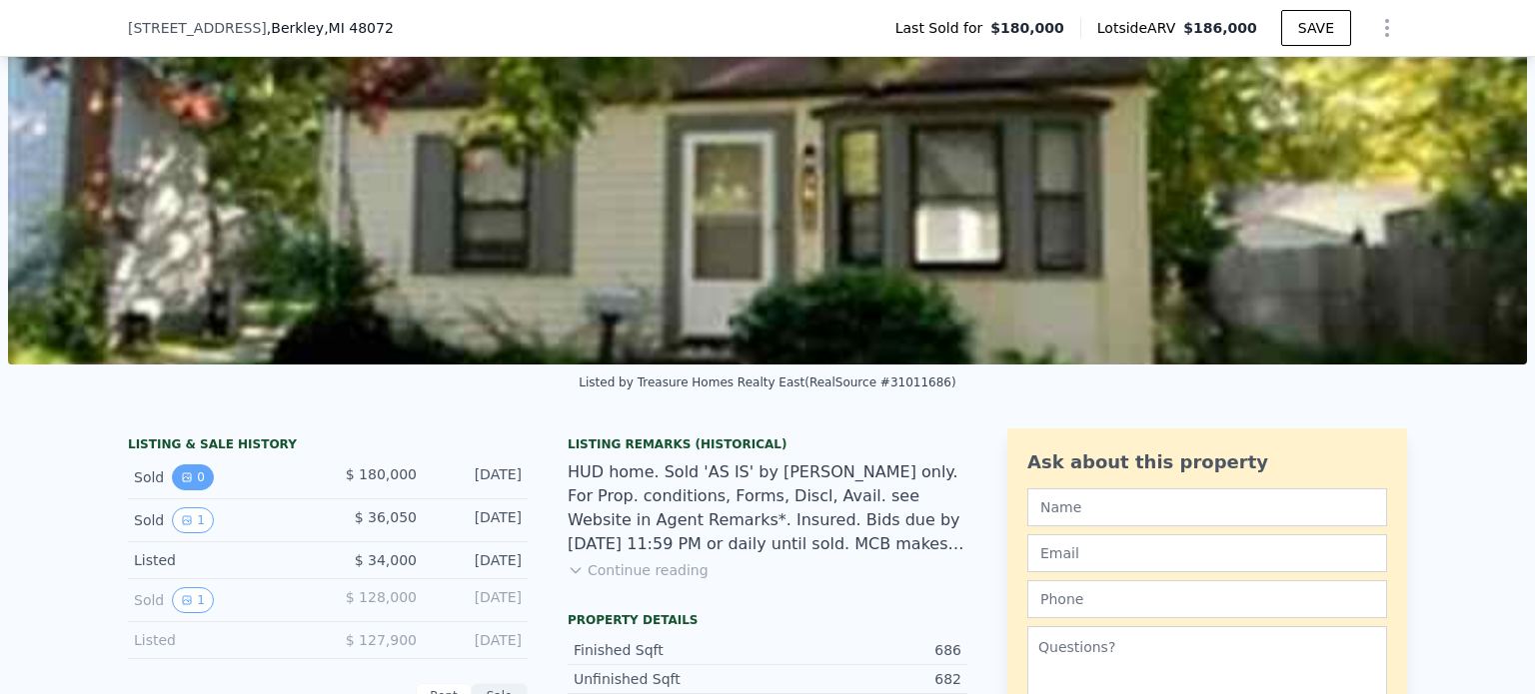
click at [188, 482] on button "0" at bounding box center [193, 478] width 42 height 26
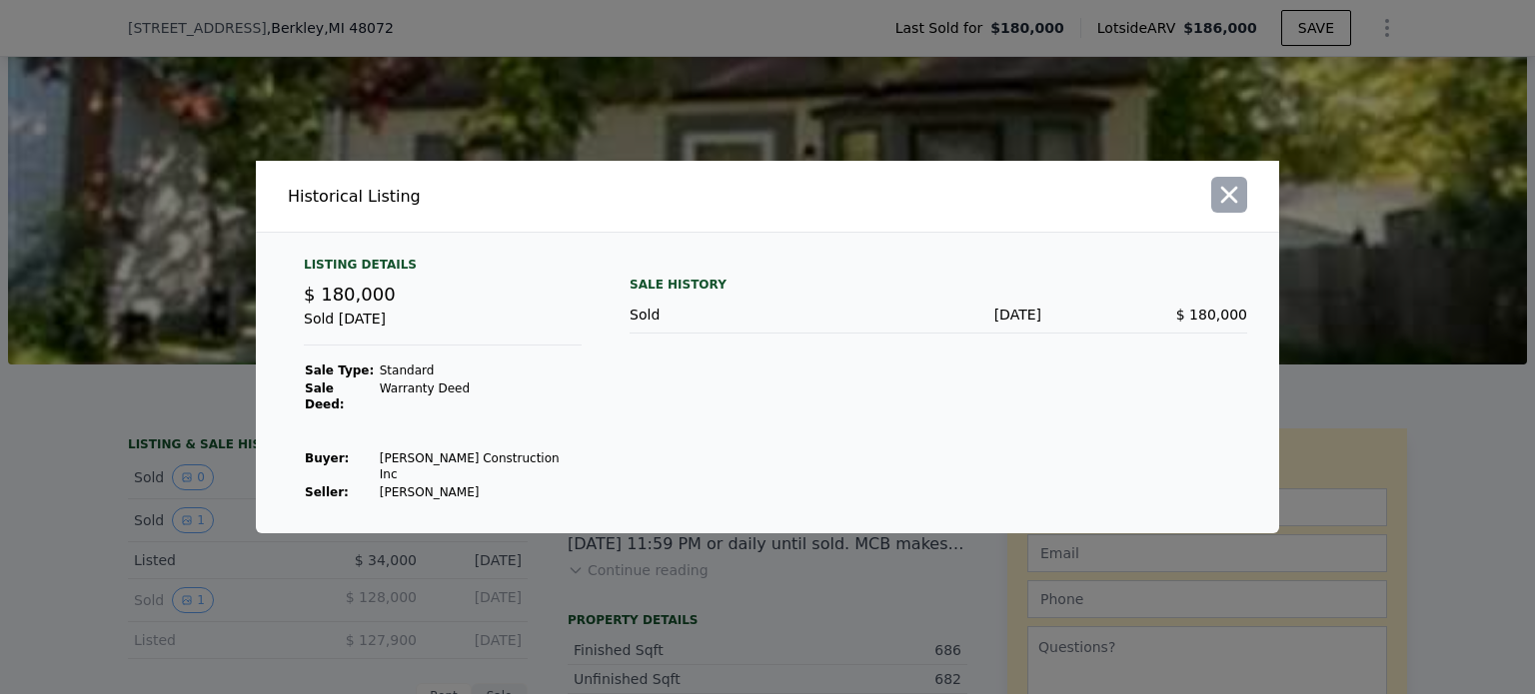
click at [1227, 204] on icon "button" at bounding box center [1229, 195] width 17 height 17
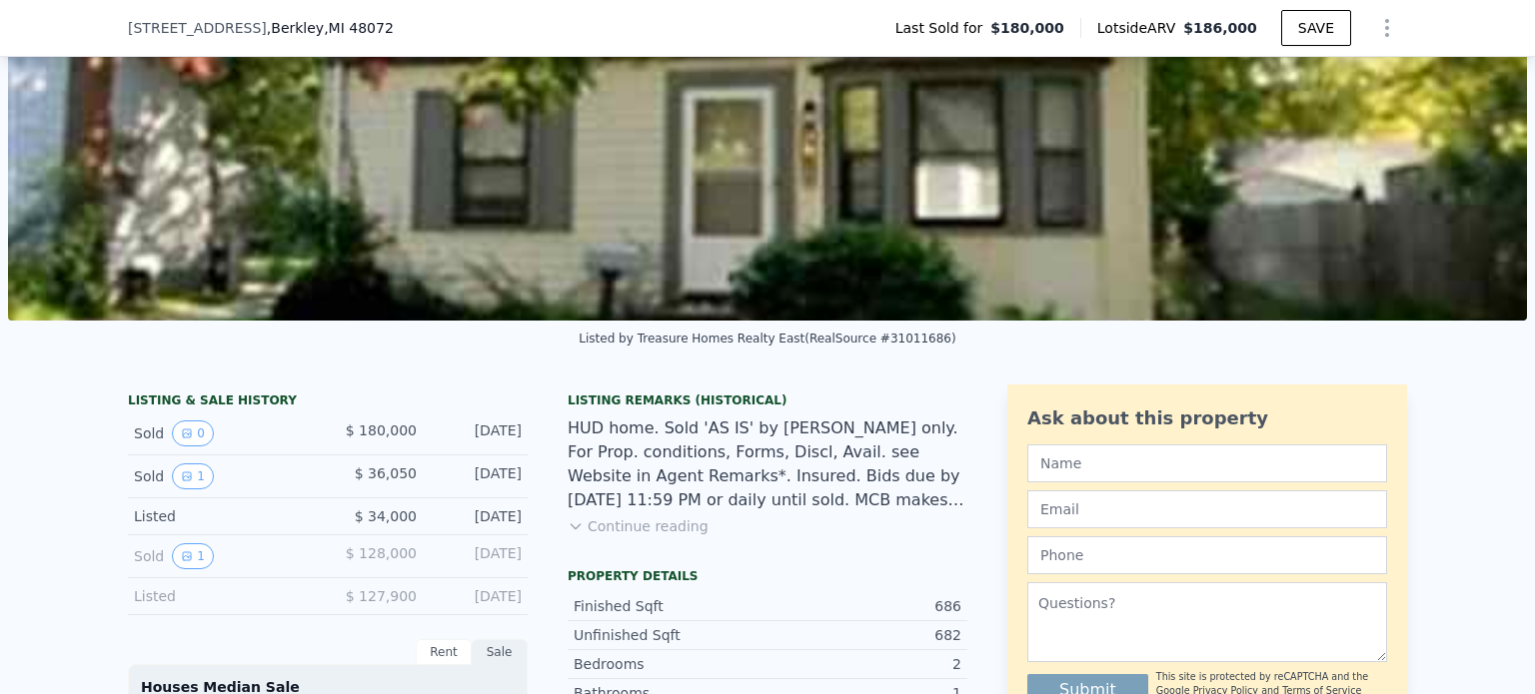
scroll to position [177, 0]
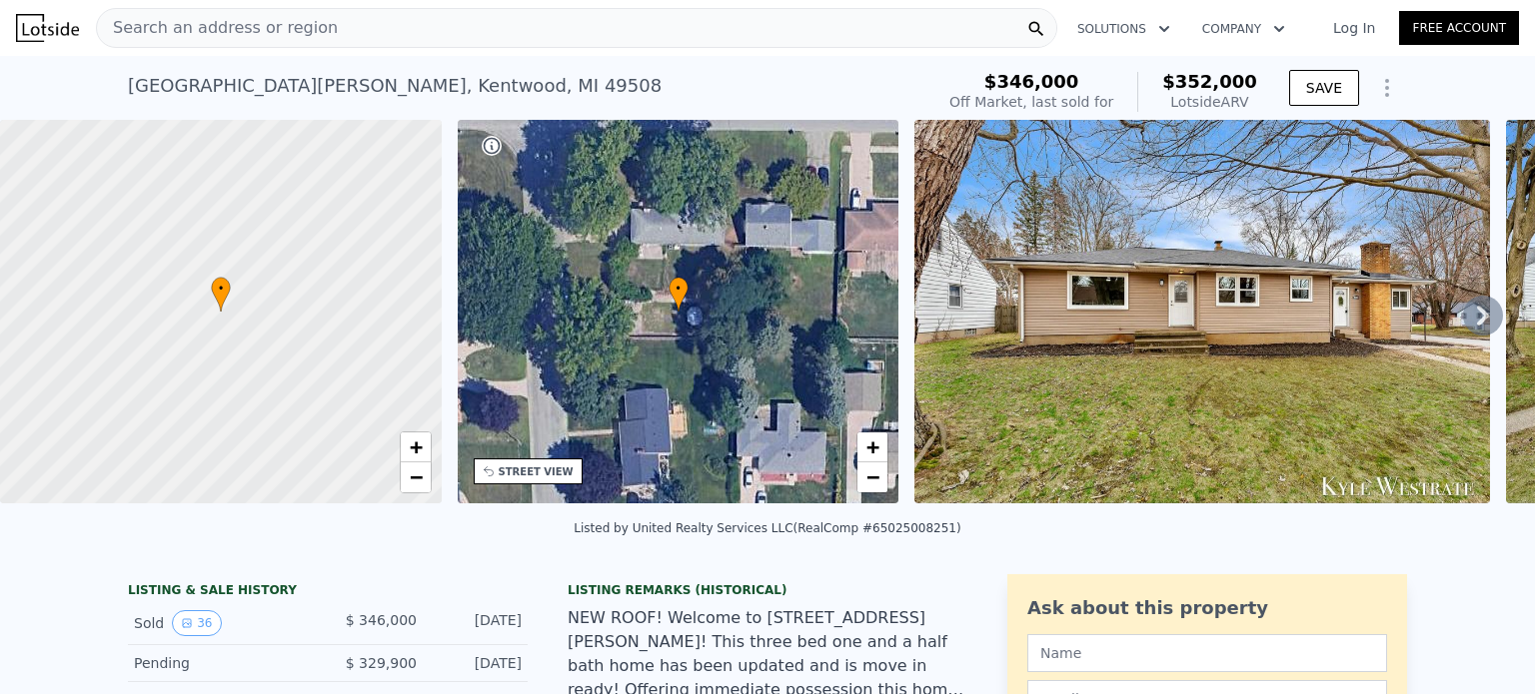
click at [1463, 325] on icon at bounding box center [1483, 316] width 40 height 40
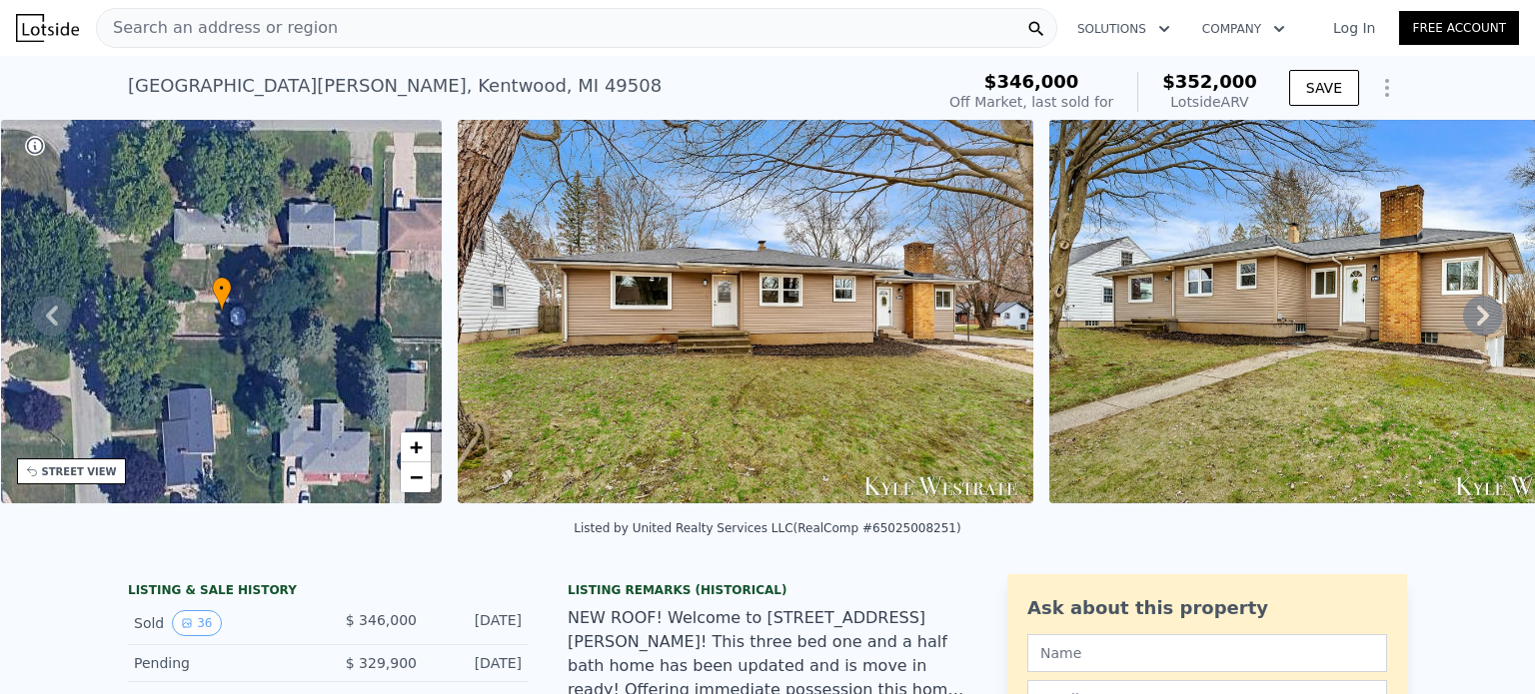
click at [1463, 325] on icon at bounding box center [1483, 316] width 40 height 40
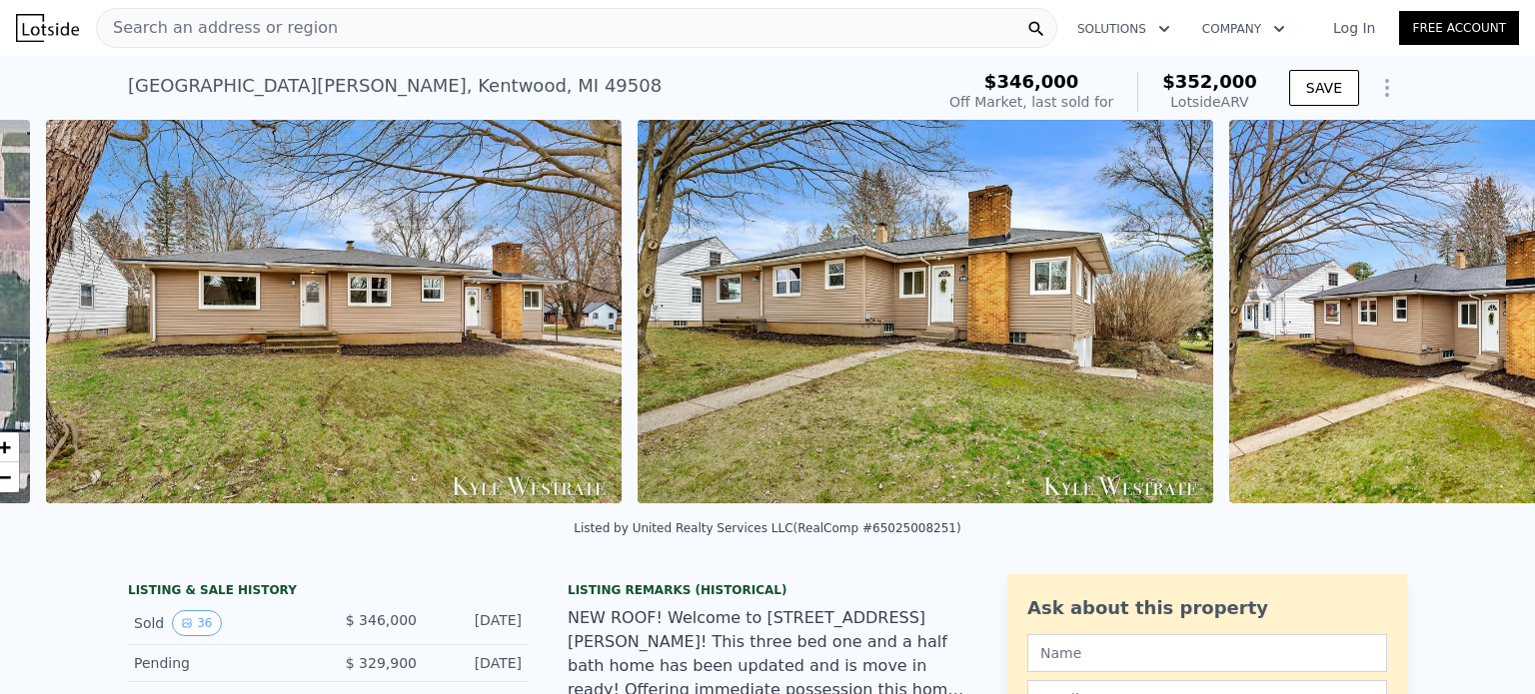
scroll to position [0, 914]
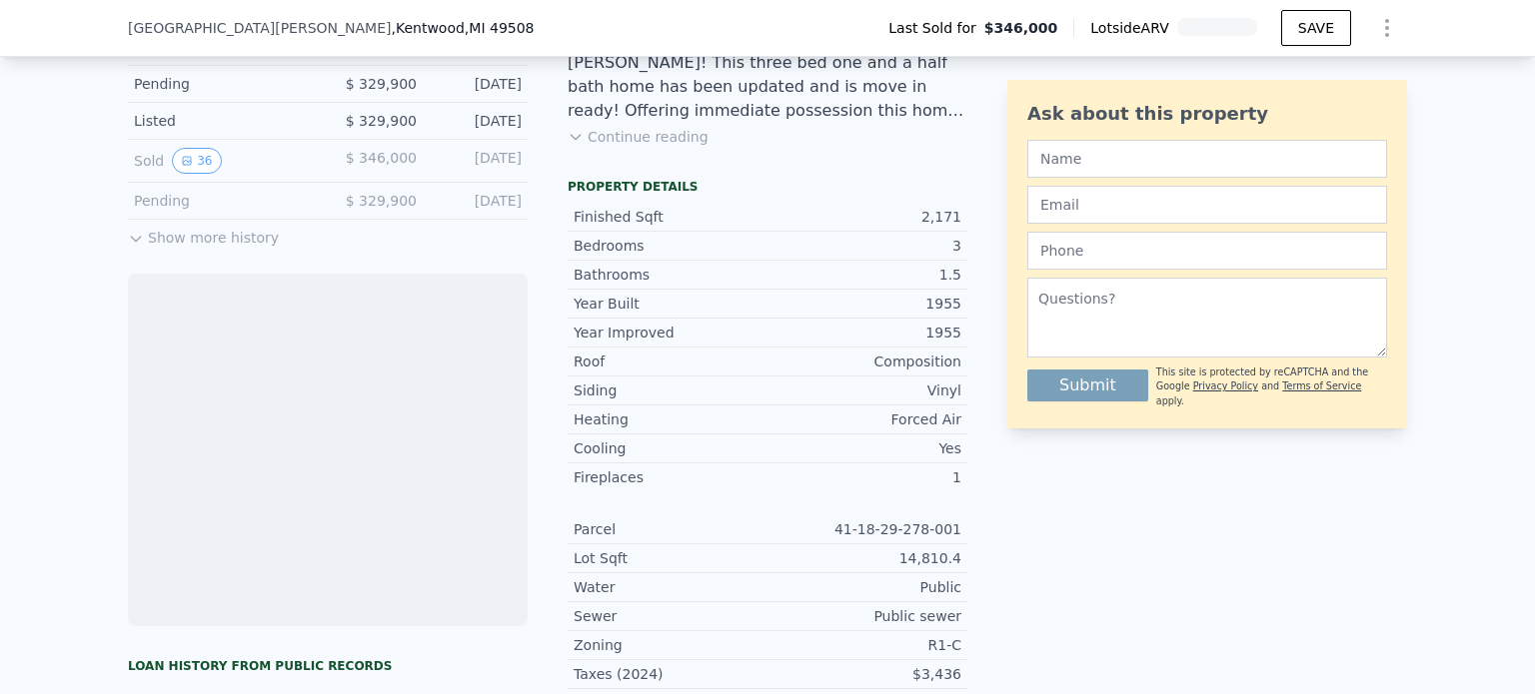
scroll to position [575, 0]
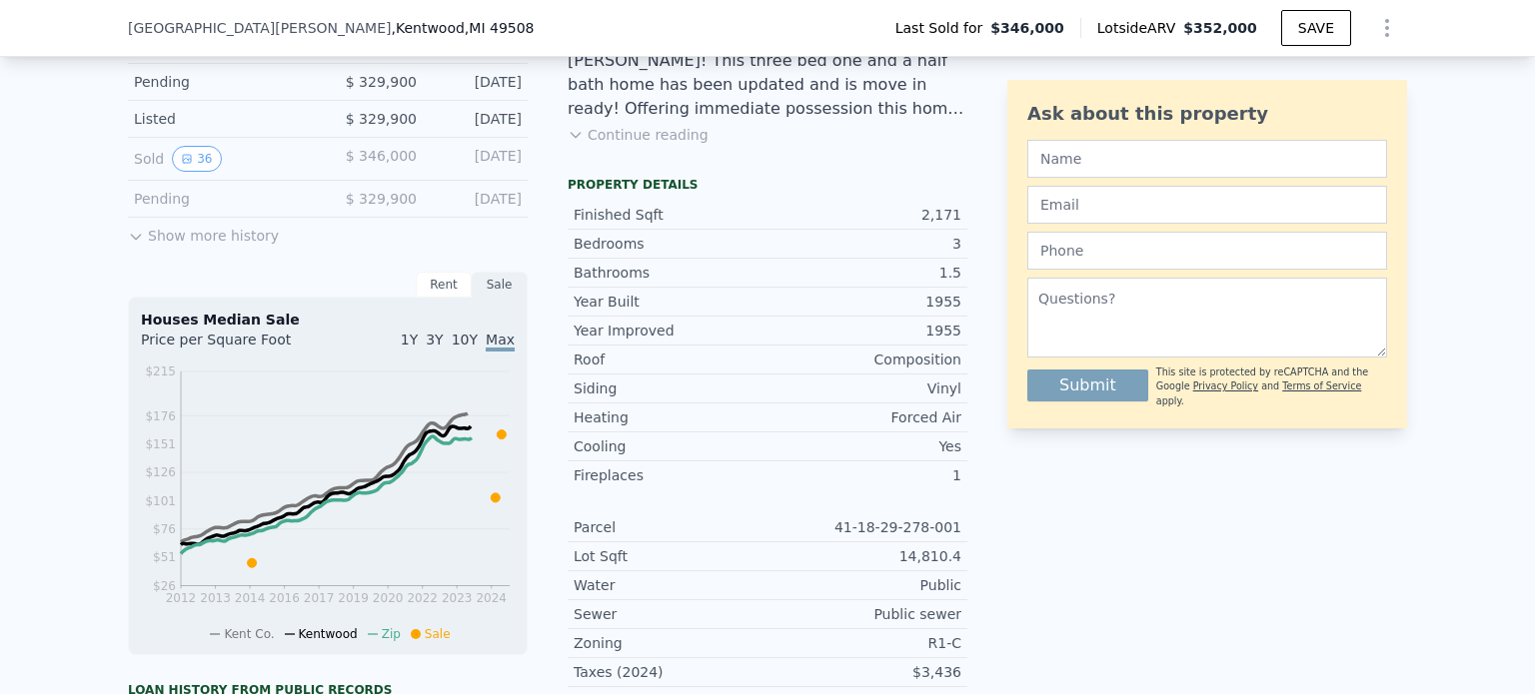
click at [140, 235] on button "Show more history" at bounding box center [203, 232] width 151 height 28
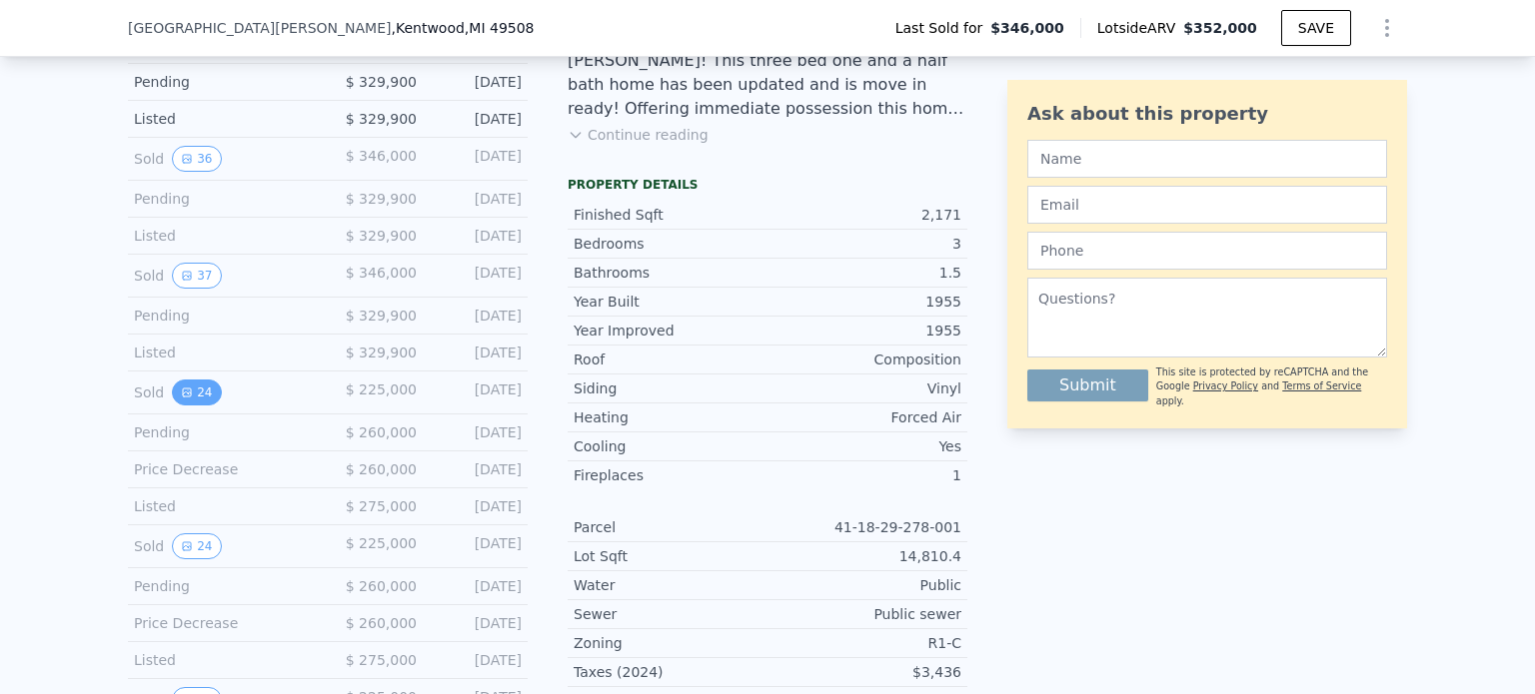
click at [184, 400] on button "24" at bounding box center [196, 393] width 49 height 26
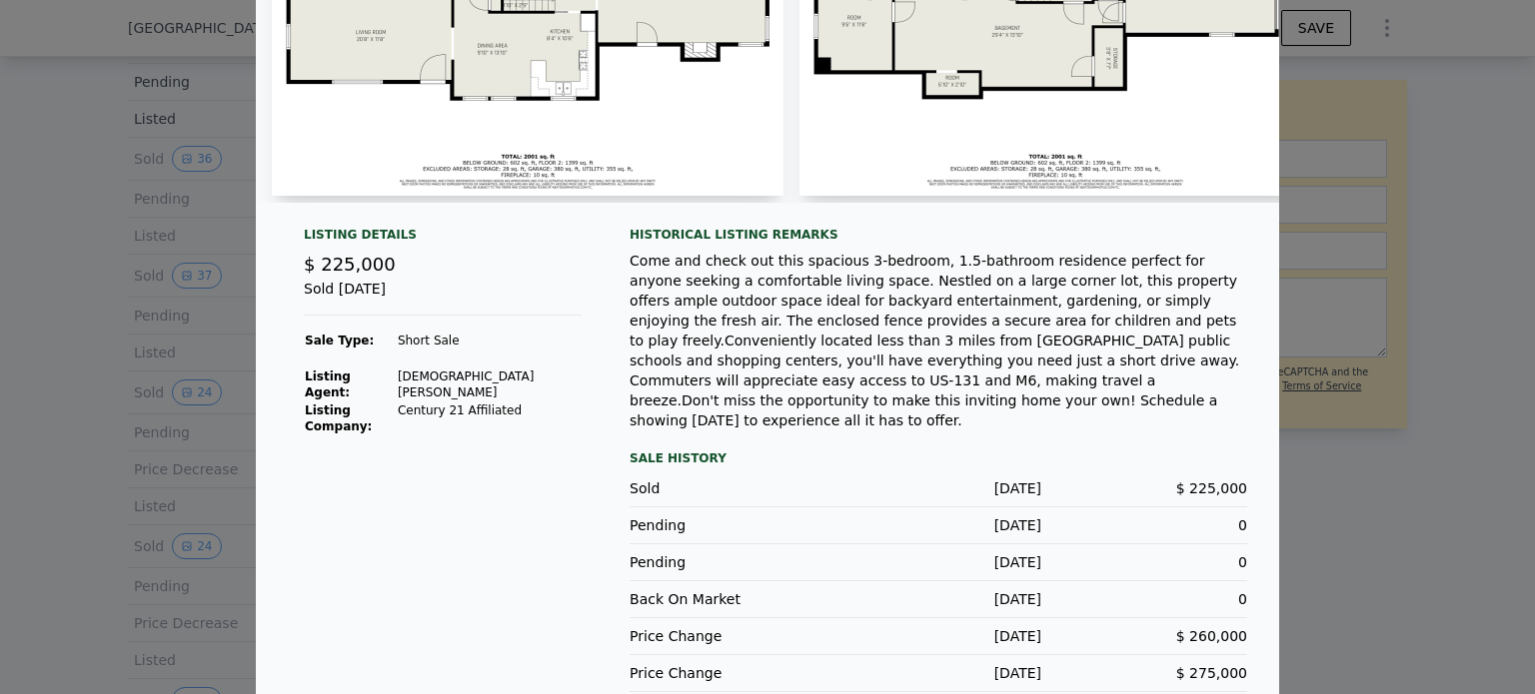
scroll to position [0, 0]
